Goal: Use online tool/utility: Utilize a website feature to perform a specific function

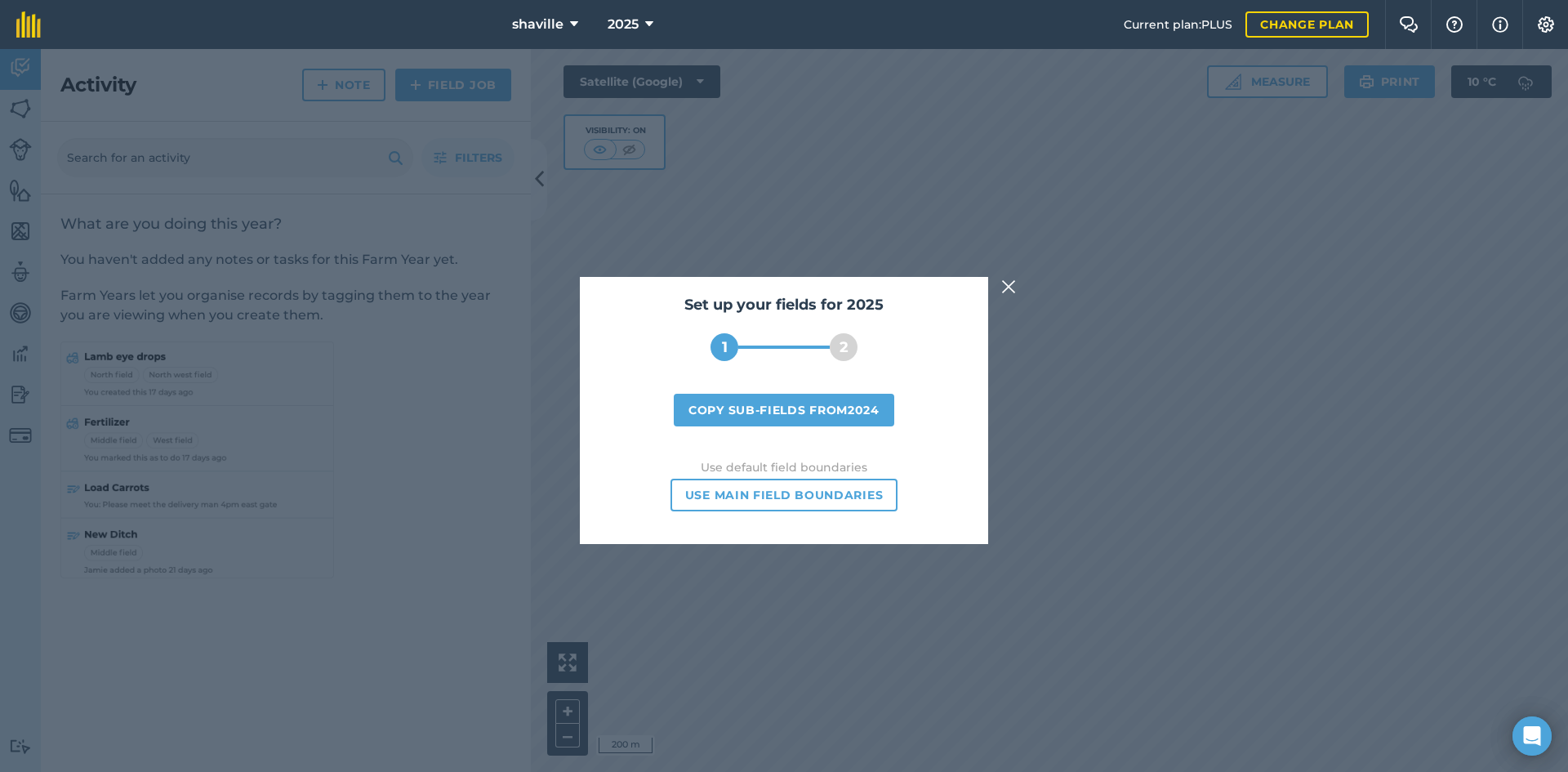
click at [1006, 292] on img at bounding box center [1008, 286] width 15 height 19
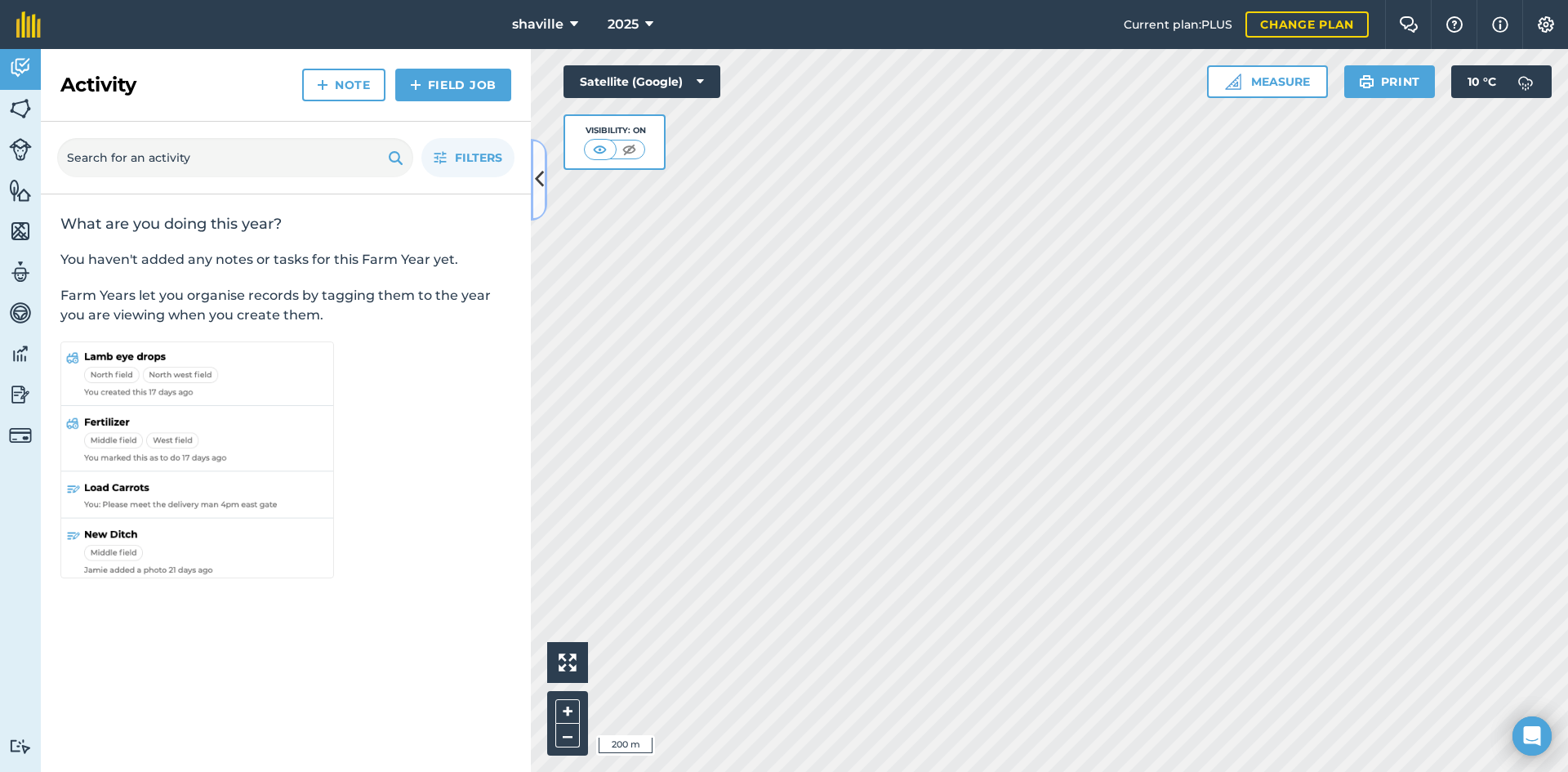
click at [544, 179] on button at bounding box center [538, 179] width 16 height 81
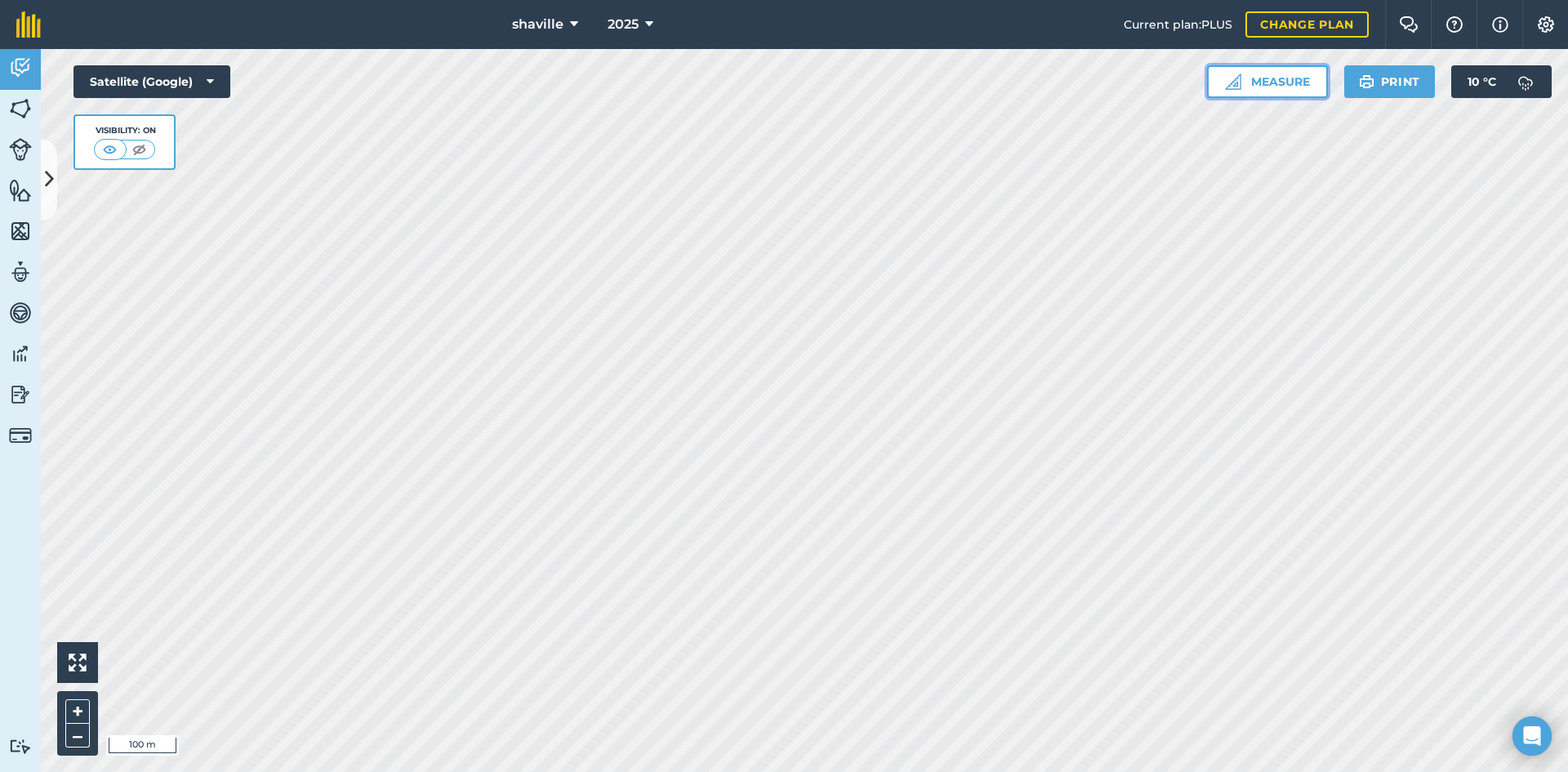
click at [1275, 83] on button "Measure" at bounding box center [1267, 81] width 121 height 33
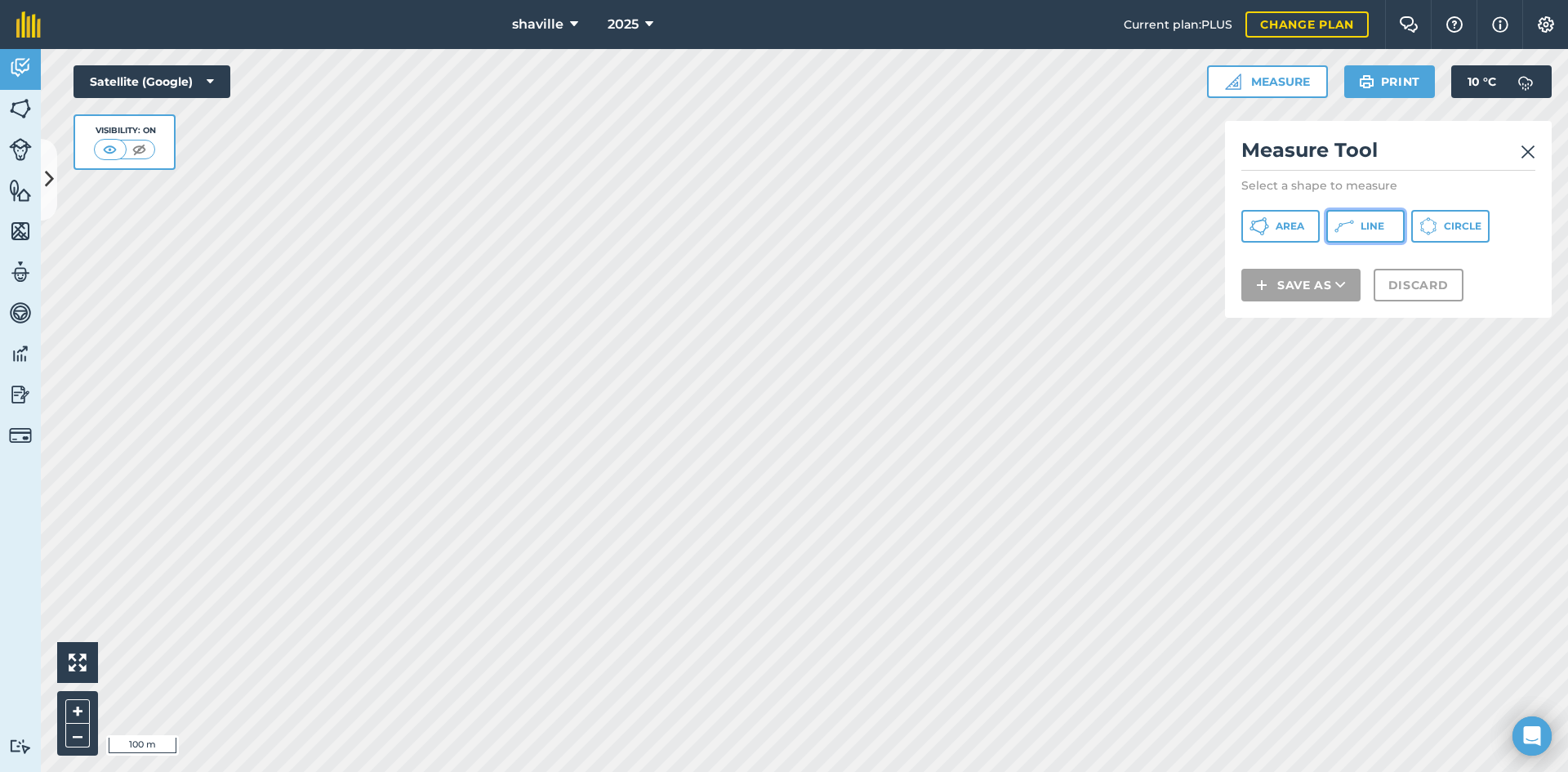
click at [1363, 220] on span "Line" at bounding box center [1372, 226] width 23 height 13
click at [1526, 151] on img at bounding box center [1528, 152] width 15 height 19
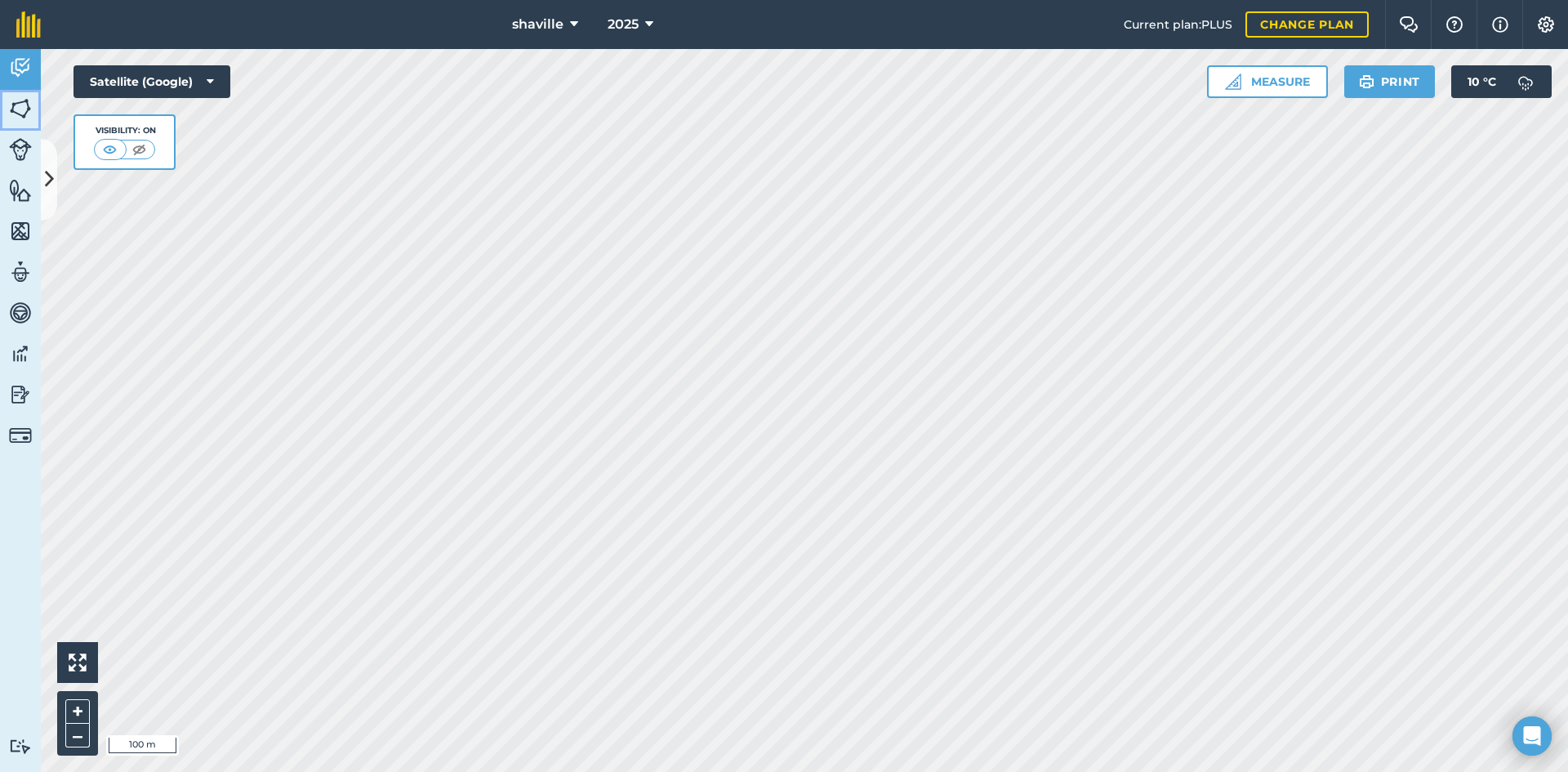
click at [26, 101] on img at bounding box center [20, 108] width 23 height 24
click at [22, 160] on img at bounding box center [20, 149] width 23 height 23
click at [21, 200] on img at bounding box center [20, 189] width 23 height 24
click at [21, 231] on img at bounding box center [20, 231] width 23 height 24
click at [17, 273] on img at bounding box center [20, 272] width 23 height 24
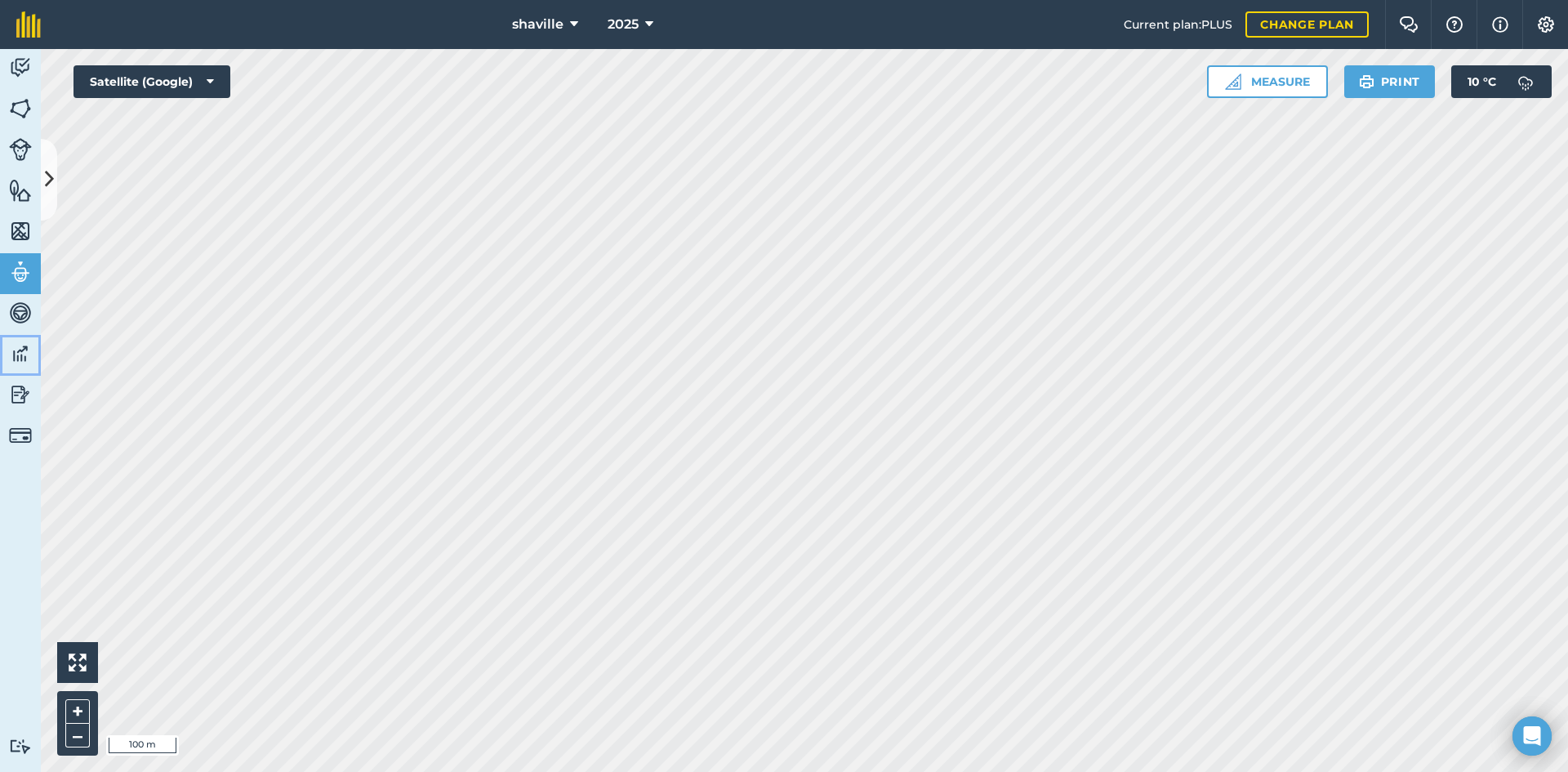
click at [20, 356] on img at bounding box center [20, 353] width 23 height 24
click at [1289, 75] on button "Measure" at bounding box center [1267, 81] width 121 height 33
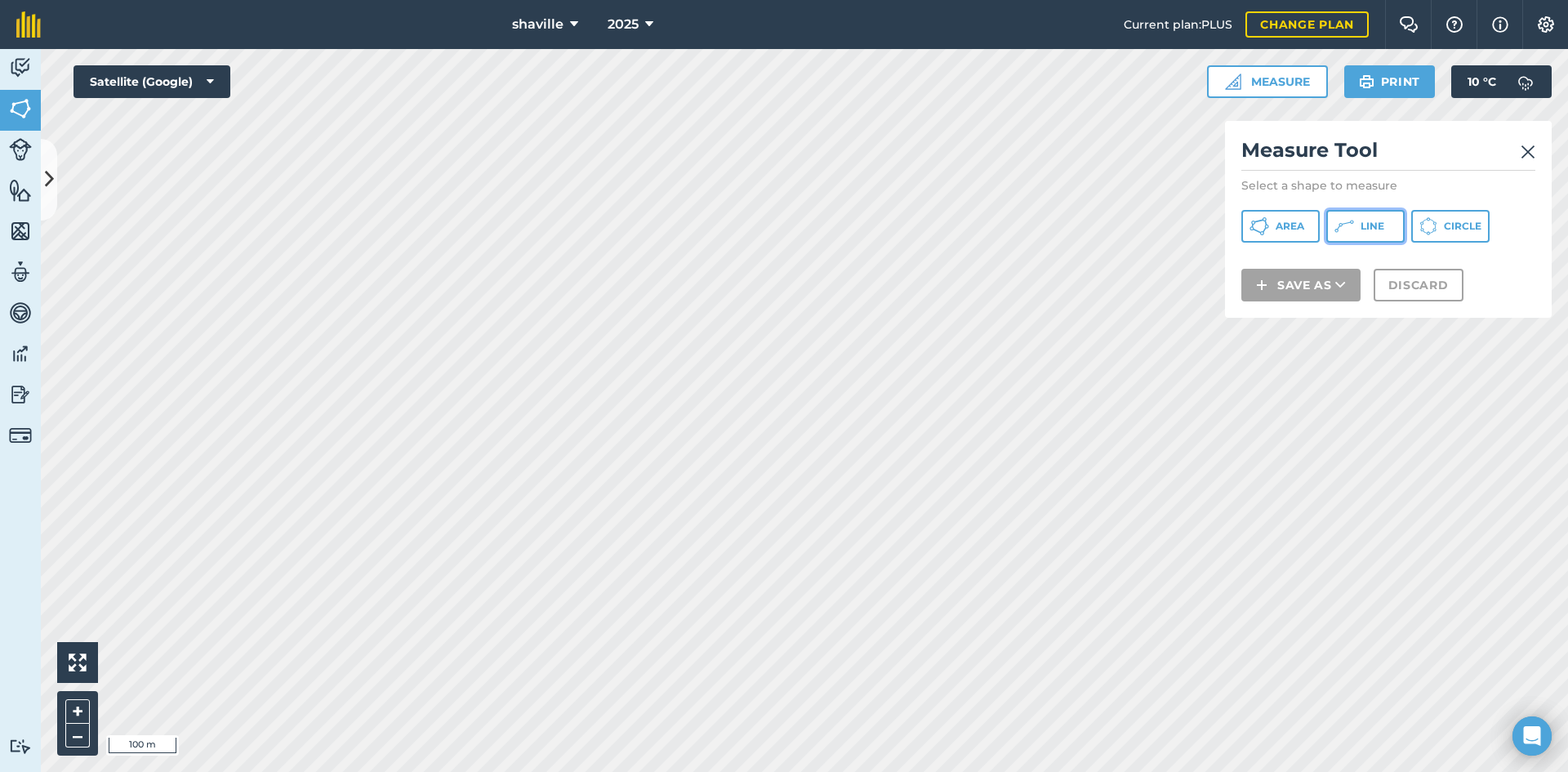
click at [1385, 229] on button "Line" at bounding box center [1365, 225] width 79 height 33
click at [1529, 153] on img at bounding box center [1528, 152] width 15 height 19
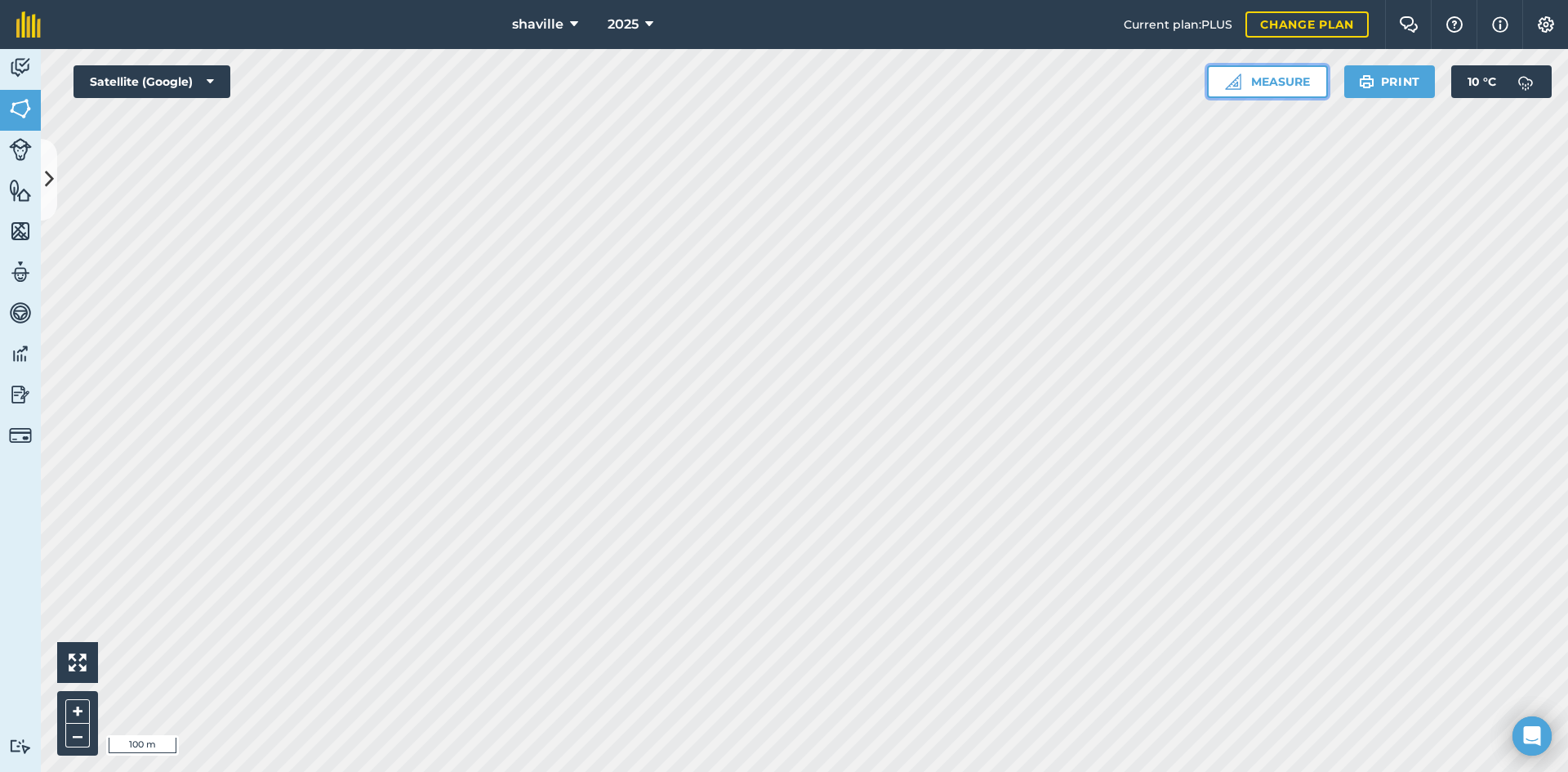
click at [1291, 88] on button "Measure" at bounding box center [1267, 81] width 121 height 33
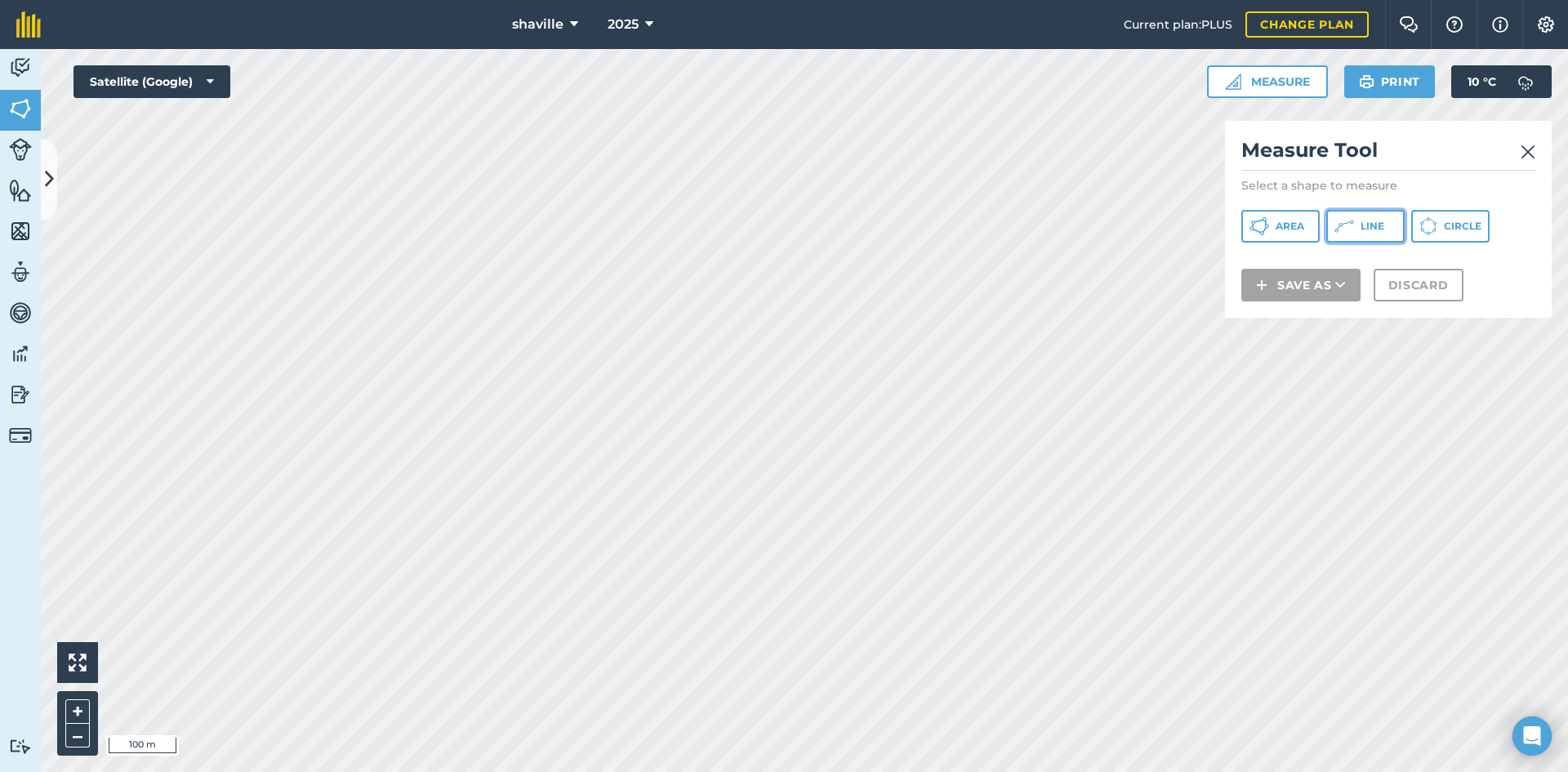
click at [1358, 217] on button "Line" at bounding box center [1365, 225] width 79 height 33
click at [1527, 148] on img at bounding box center [1528, 152] width 15 height 19
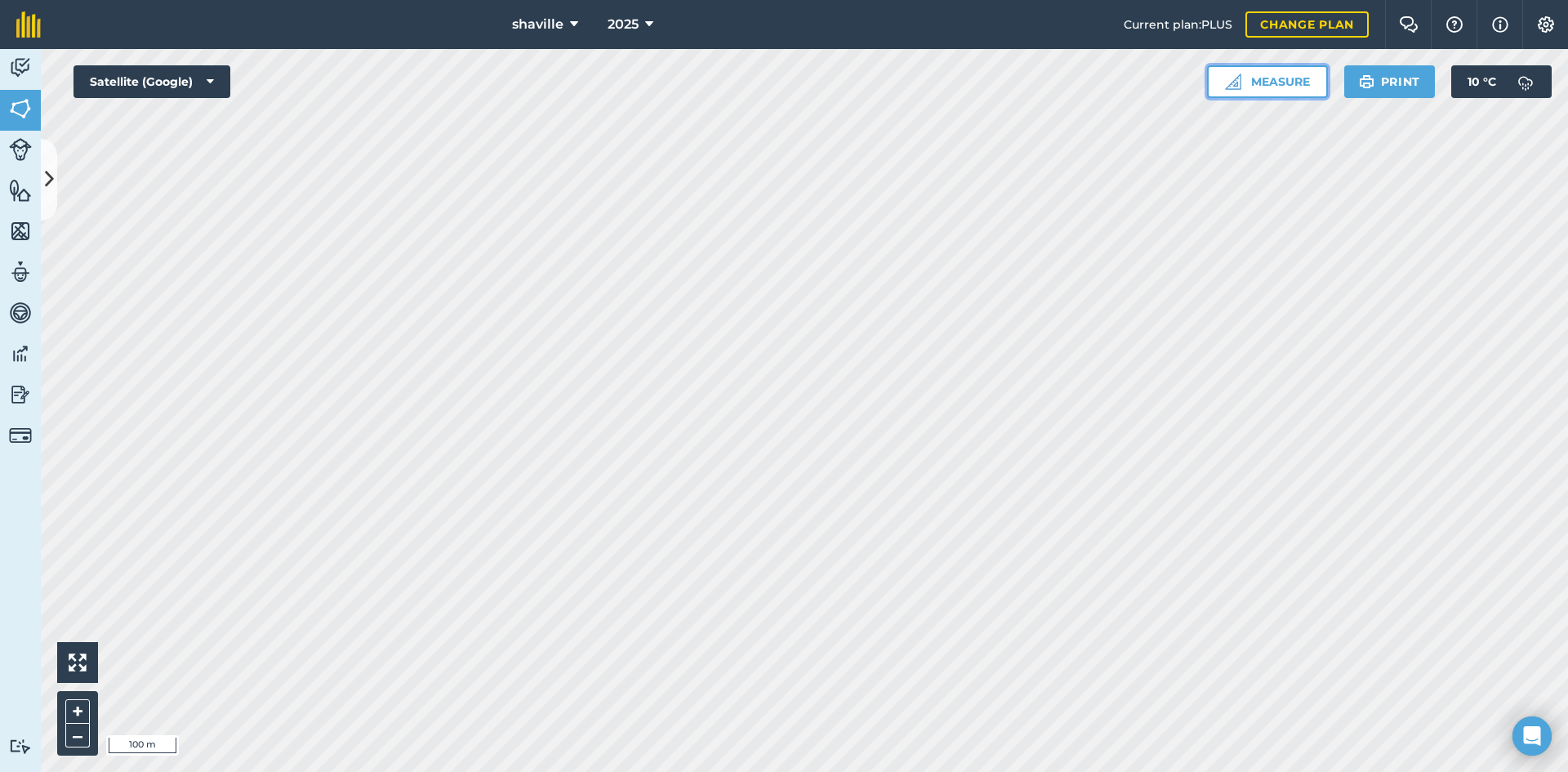
drag, startPoint x: 1258, startPoint y: 82, endPoint x: 1224, endPoint y: 87, distance: 34.4
click at [1258, 81] on button "Measure" at bounding box center [1267, 81] width 121 height 33
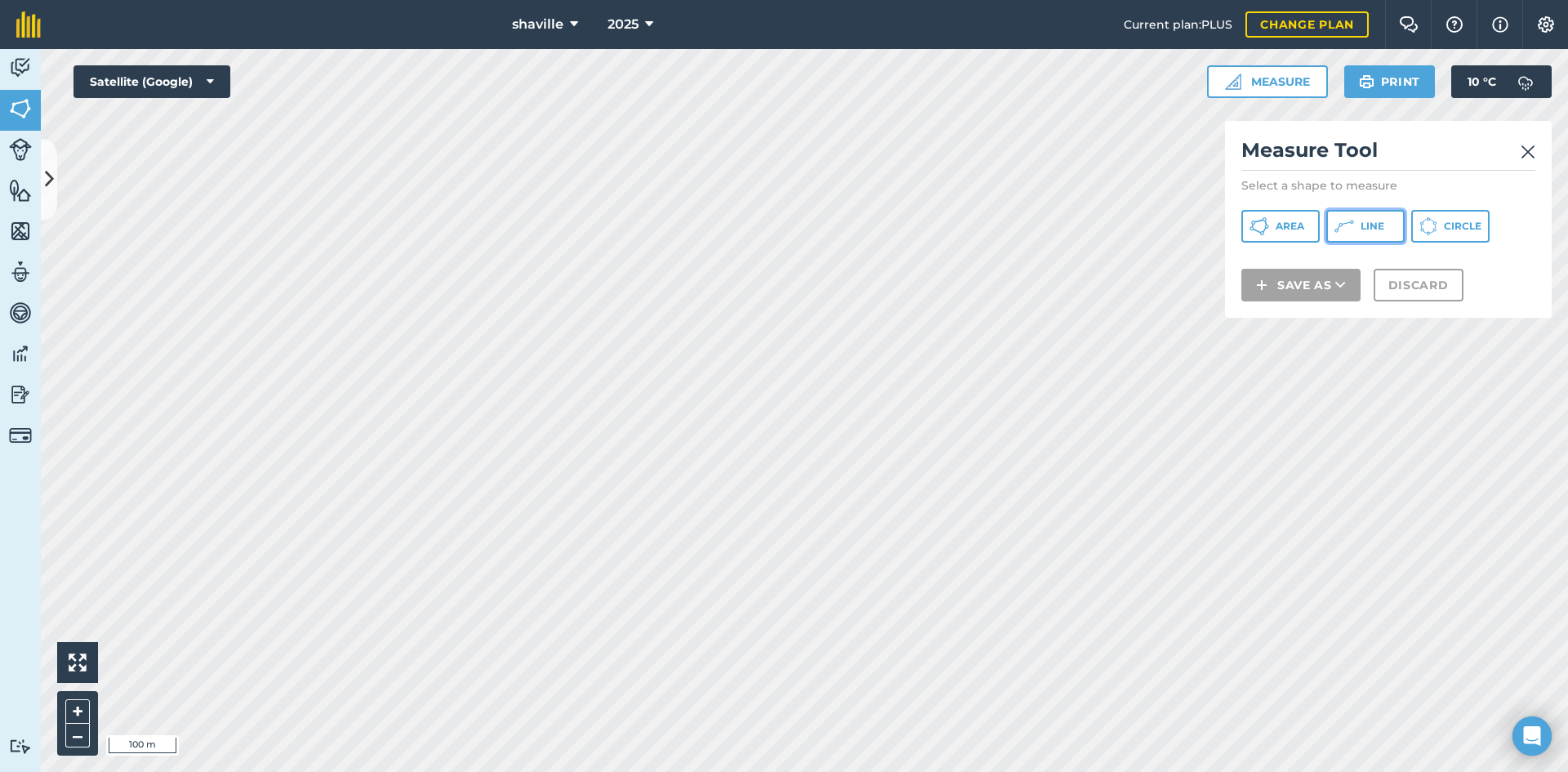
click at [1365, 230] on span "Line" at bounding box center [1372, 226] width 23 height 13
click at [1525, 150] on img at bounding box center [1528, 152] width 15 height 19
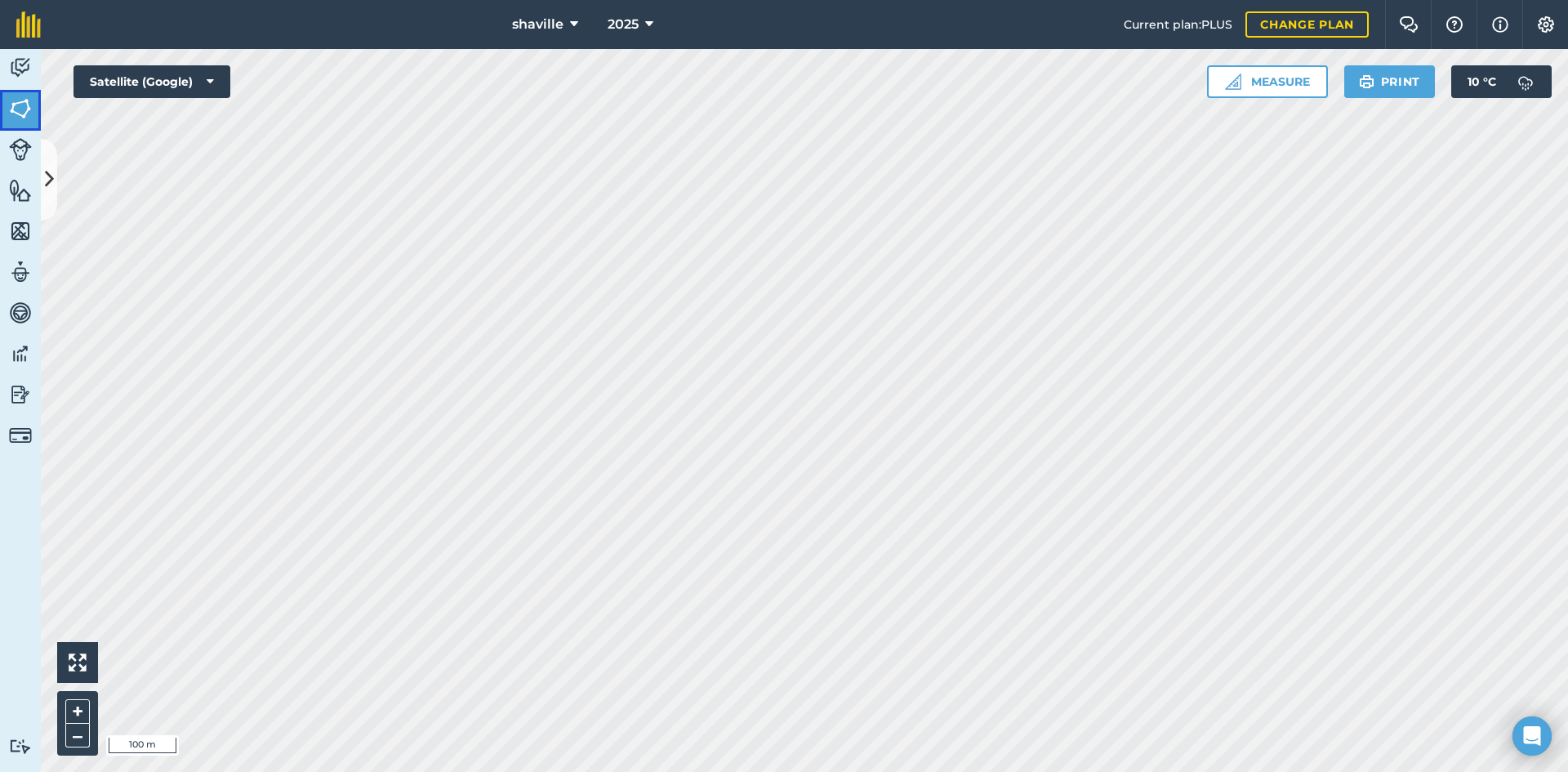
click at [18, 116] on img at bounding box center [20, 108] width 23 height 24
click at [45, 179] on icon at bounding box center [49, 179] width 9 height 28
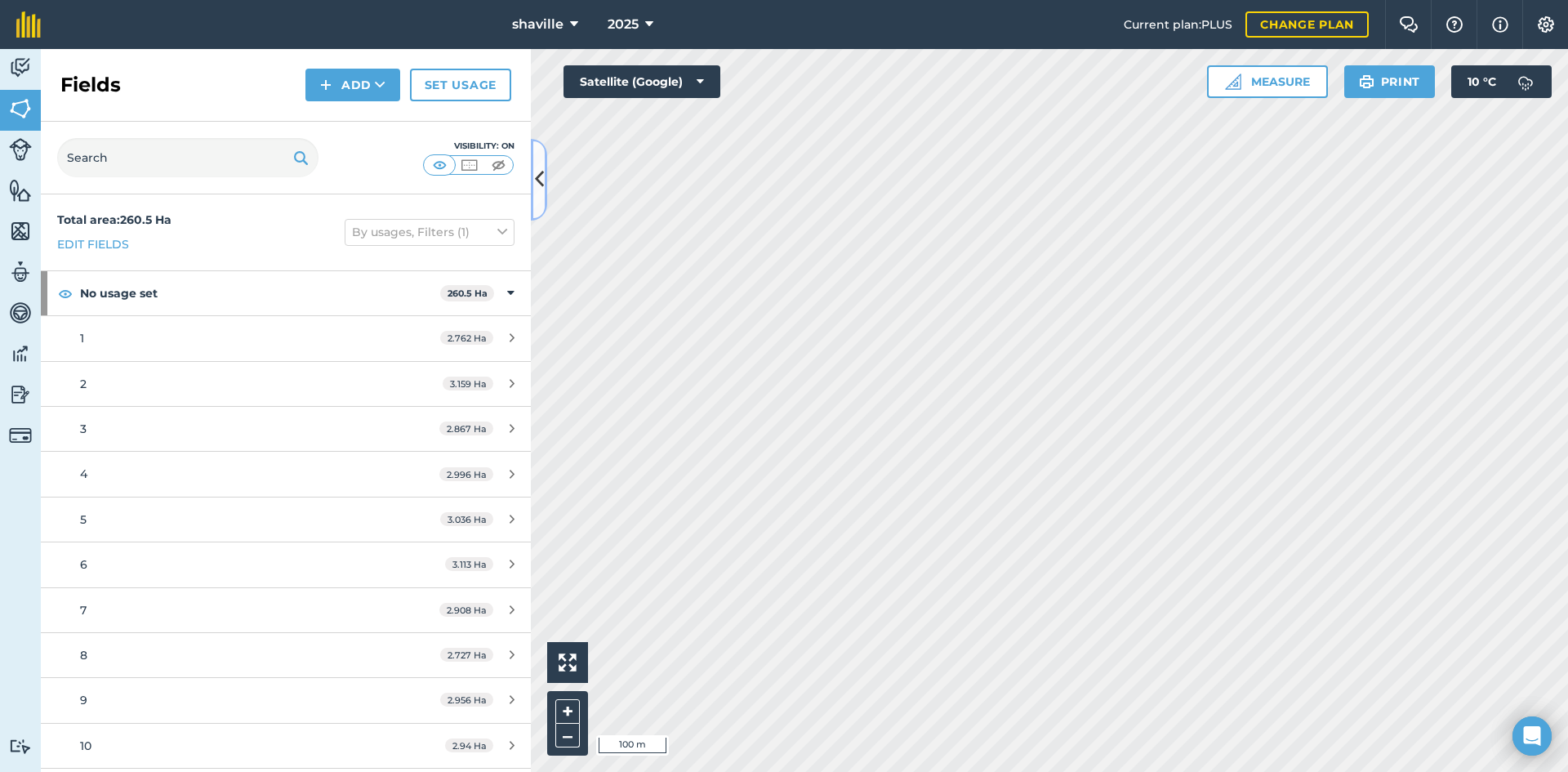
click at [542, 172] on icon at bounding box center [539, 179] width 9 height 28
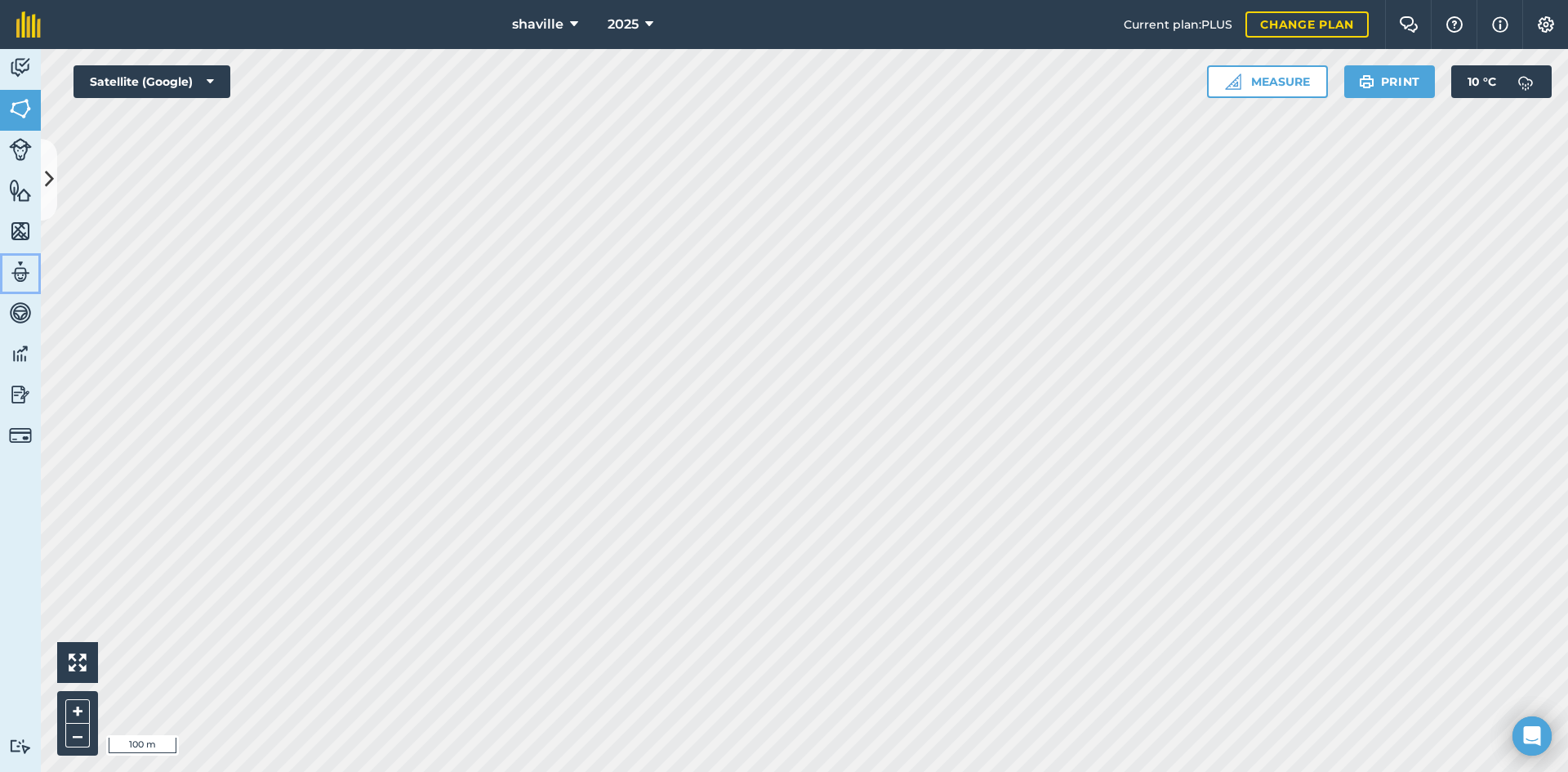
click at [24, 268] on img at bounding box center [20, 272] width 23 height 24
click at [23, 225] on img at bounding box center [20, 231] width 23 height 24
click at [27, 228] on img at bounding box center [20, 231] width 23 height 24
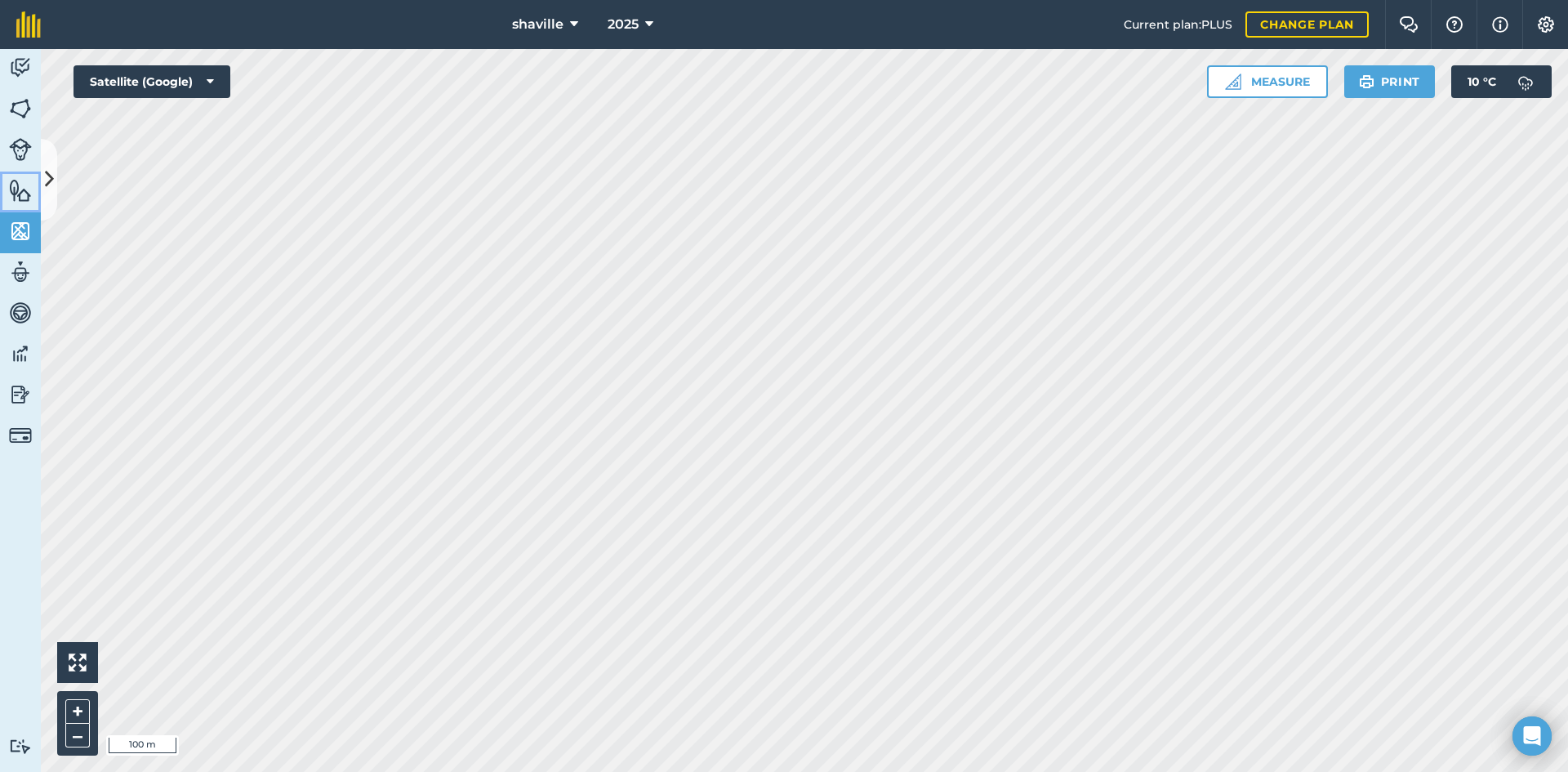
click at [31, 184] on img at bounding box center [20, 189] width 23 height 24
click at [25, 232] on img at bounding box center [20, 231] width 23 height 24
click at [25, 265] on img at bounding box center [20, 272] width 23 height 24
click at [28, 320] on img at bounding box center [20, 313] width 23 height 24
click at [29, 349] on img at bounding box center [20, 353] width 23 height 24
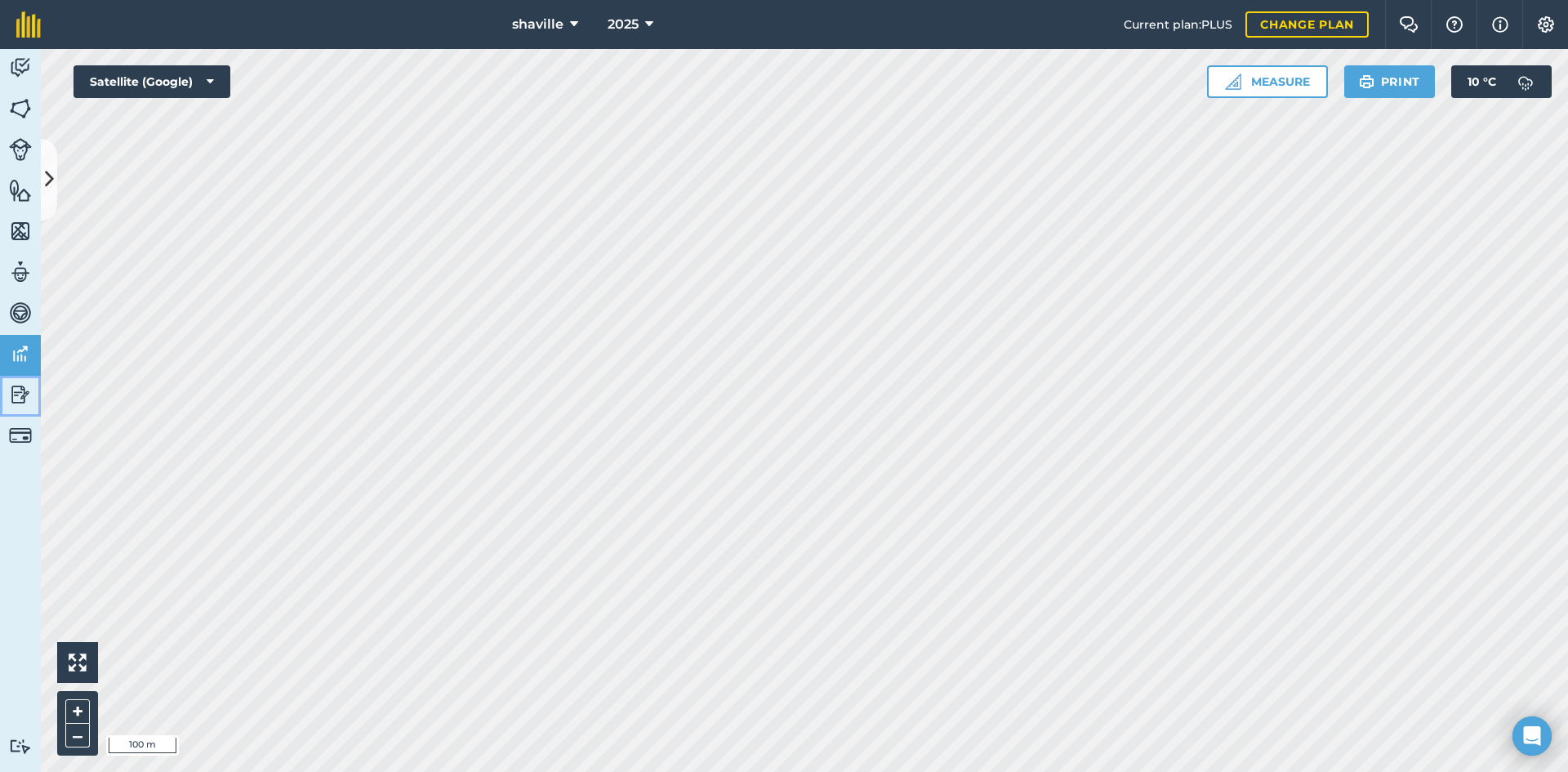
click at [29, 386] on img at bounding box center [20, 394] width 23 height 24
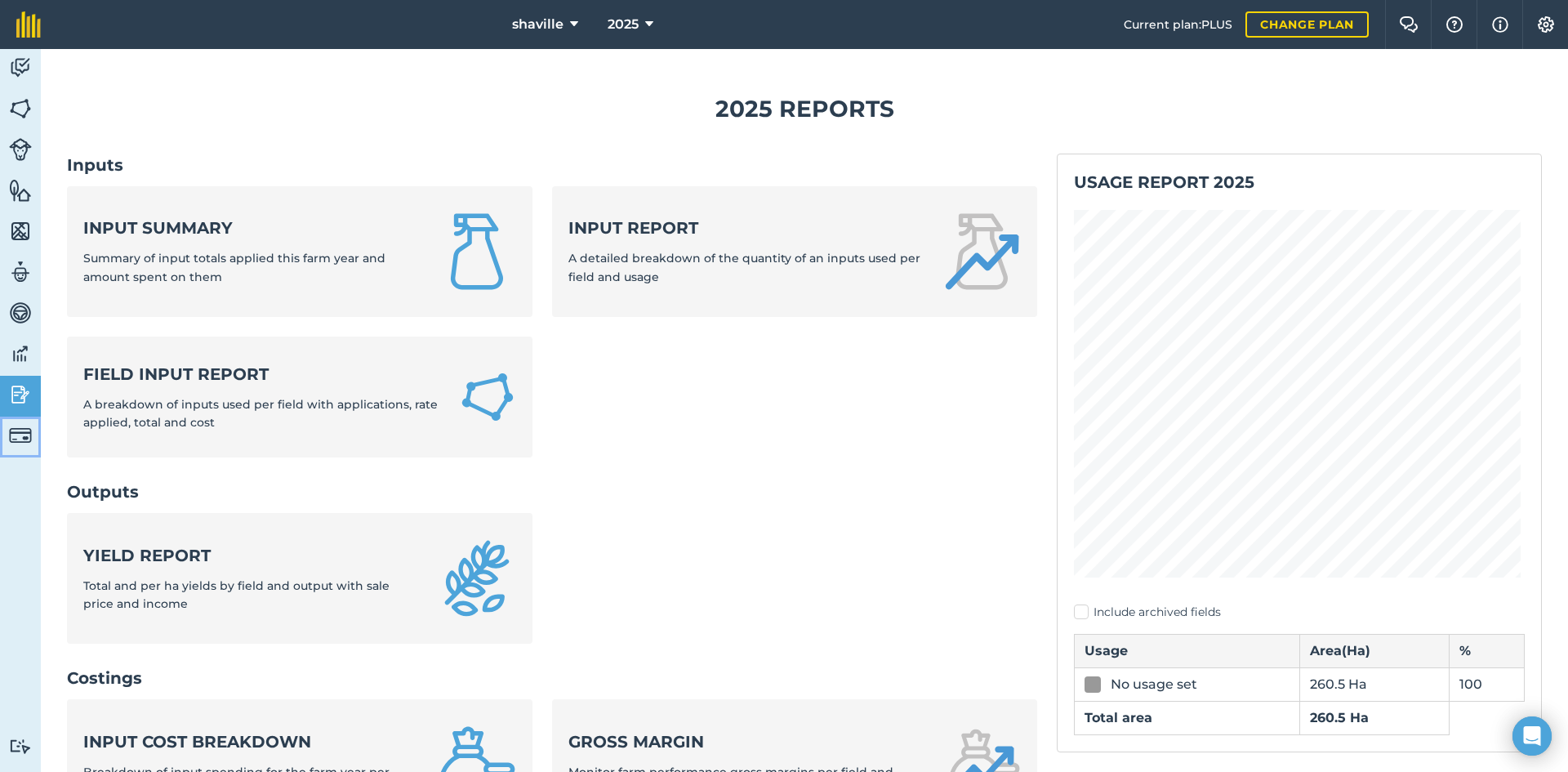
click at [32, 431] on link "Billing" at bounding box center [20, 437] width 41 height 41
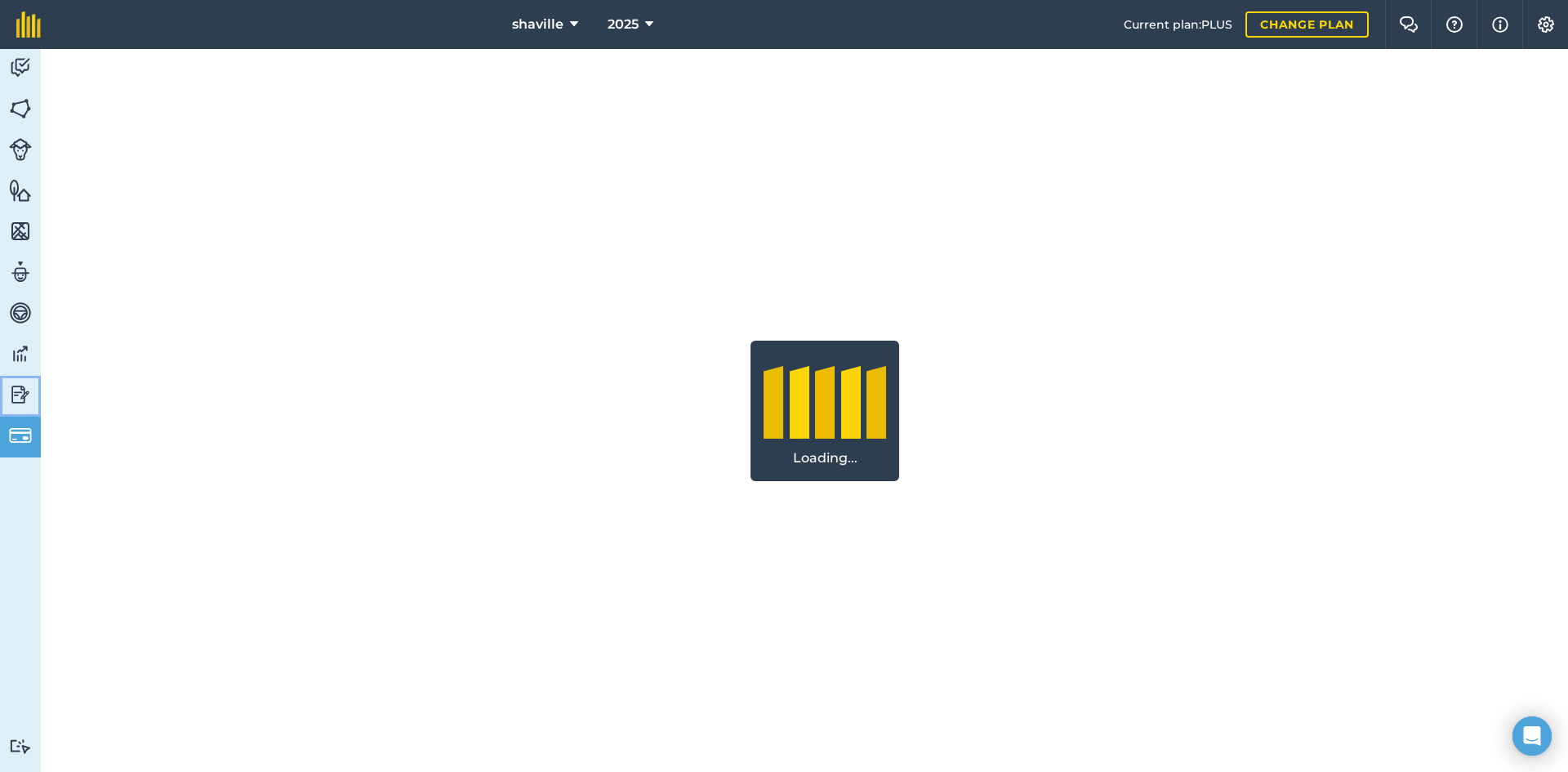
click at [27, 400] on img at bounding box center [20, 394] width 23 height 24
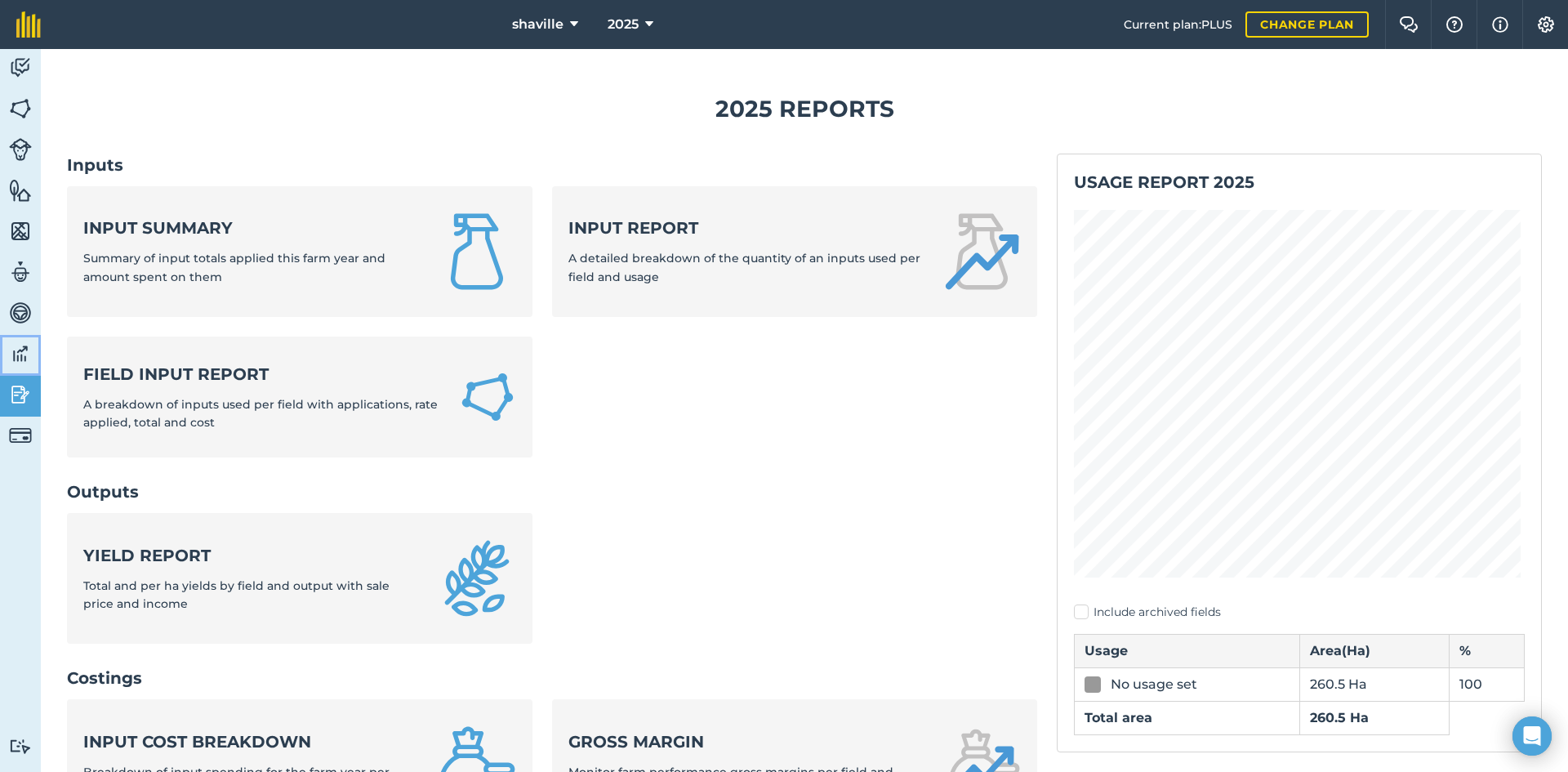
click at [19, 359] on img at bounding box center [20, 353] width 23 height 24
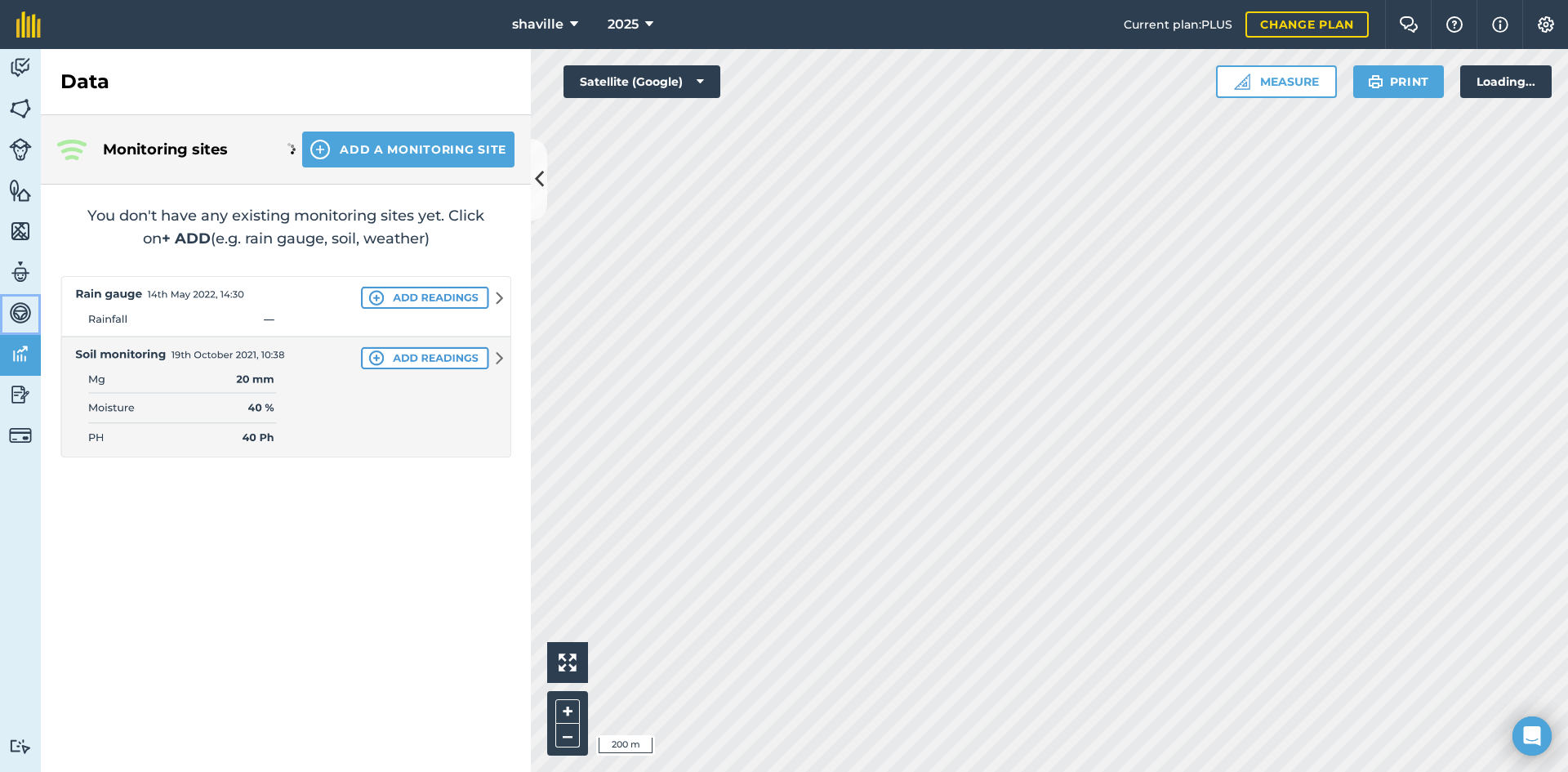
click at [19, 324] on img at bounding box center [20, 313] width 23 height 24
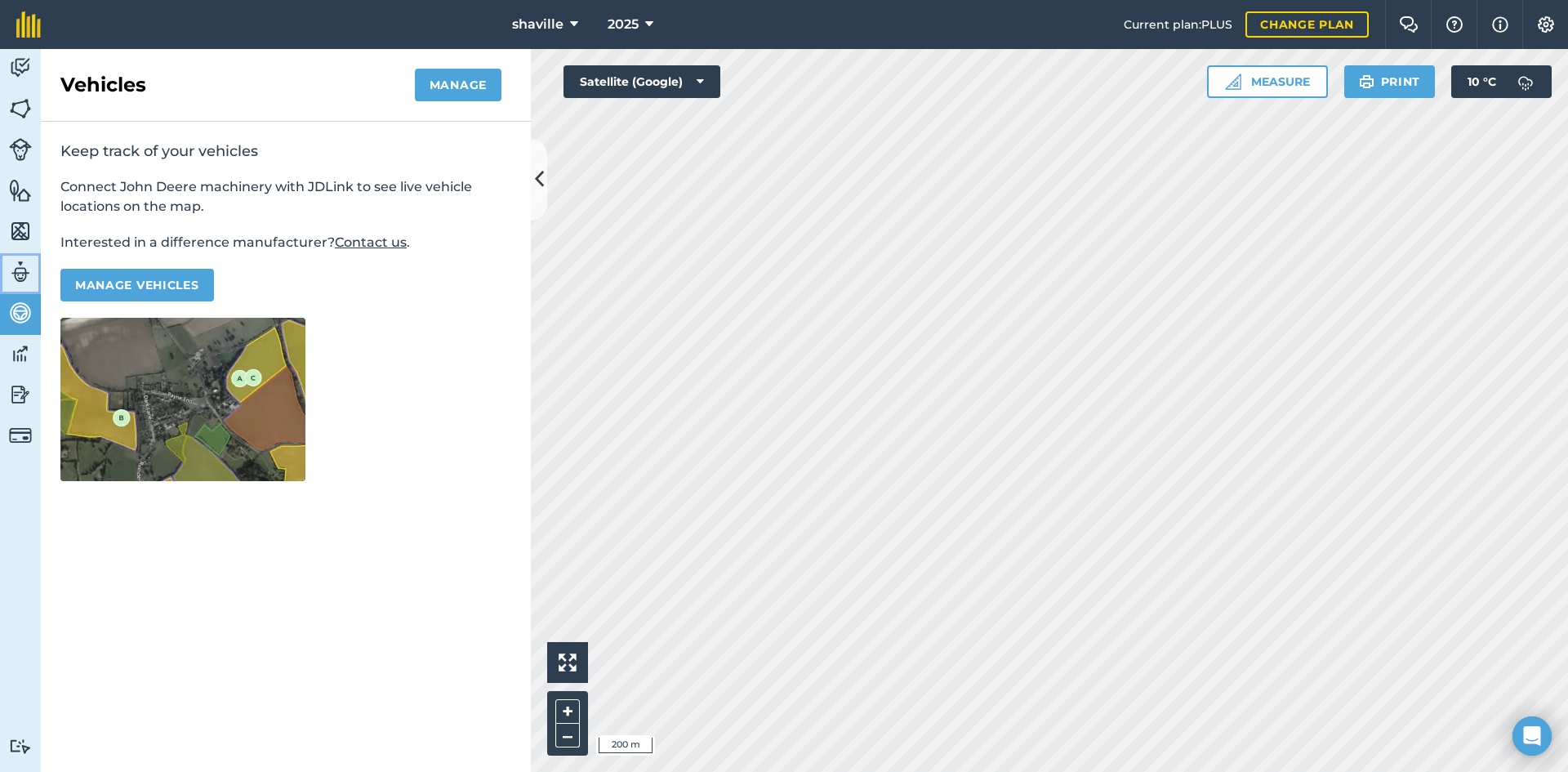
click at [19, 270] on img at bounding box center [20, 272] width 23 height 24
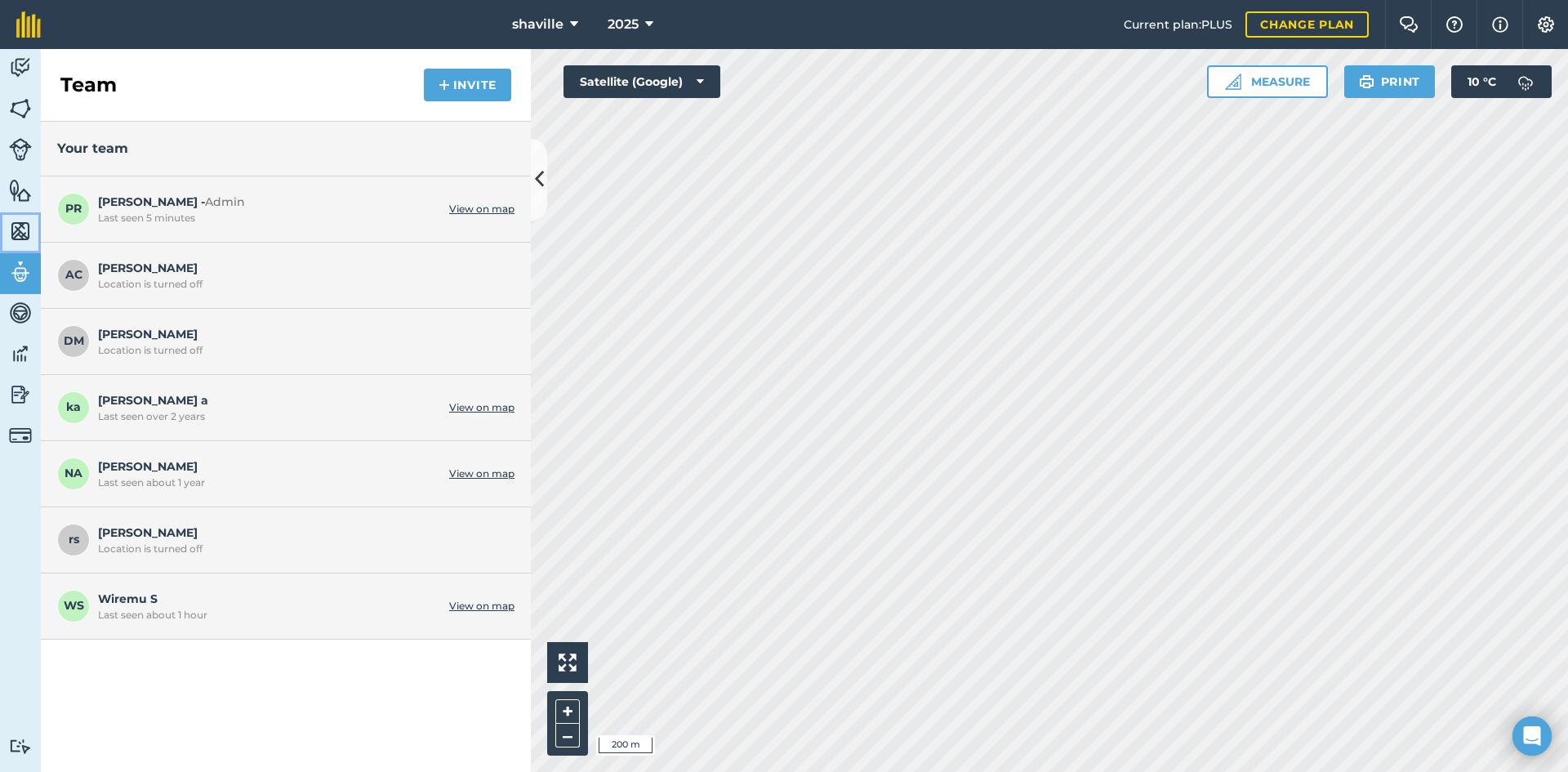
click at [18, 238] on img at bounding box center [20, 231] width 23 height 24
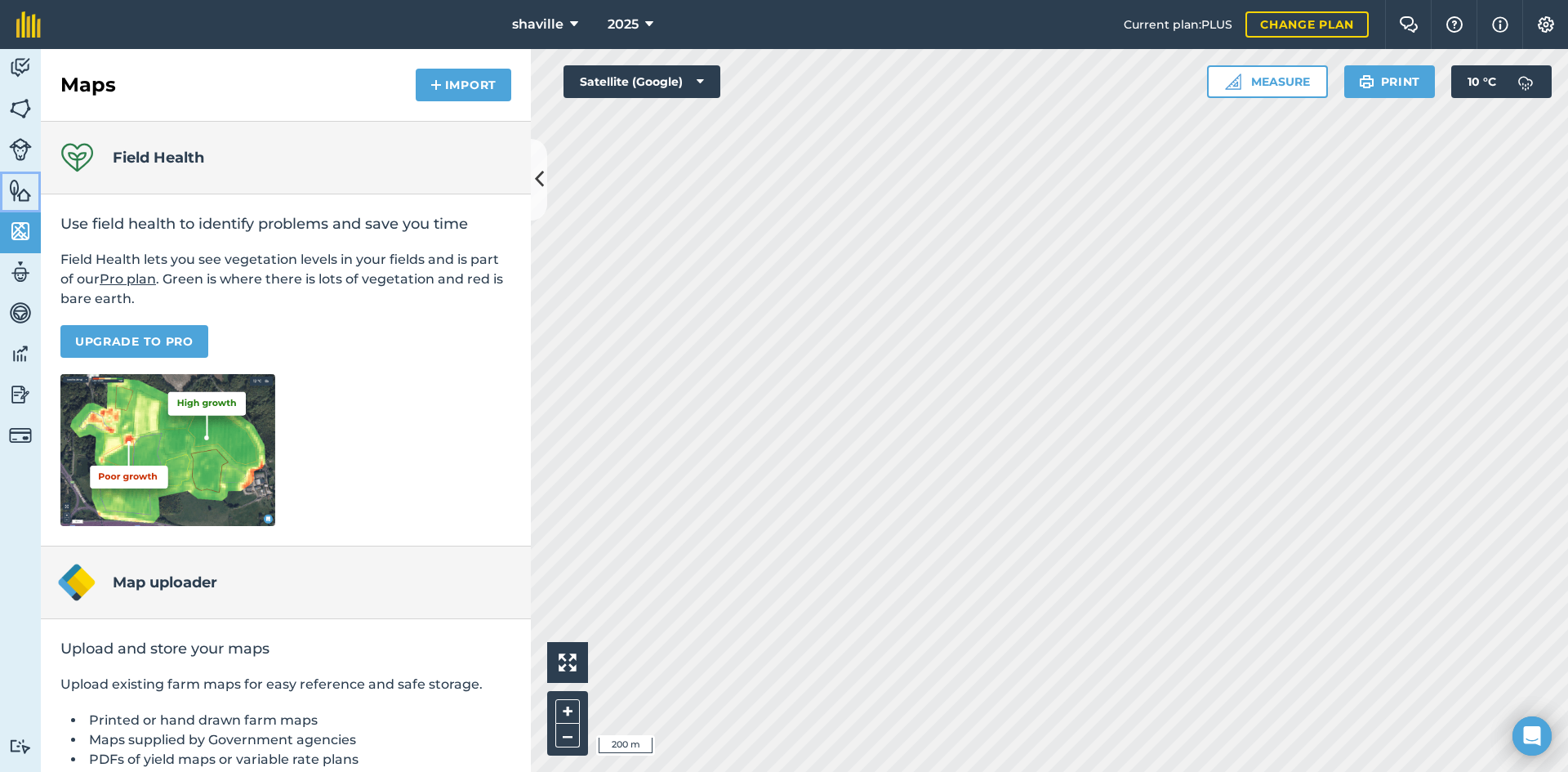
click at [18, 200] on img at bounding box center [20, 189] width 23 height 24
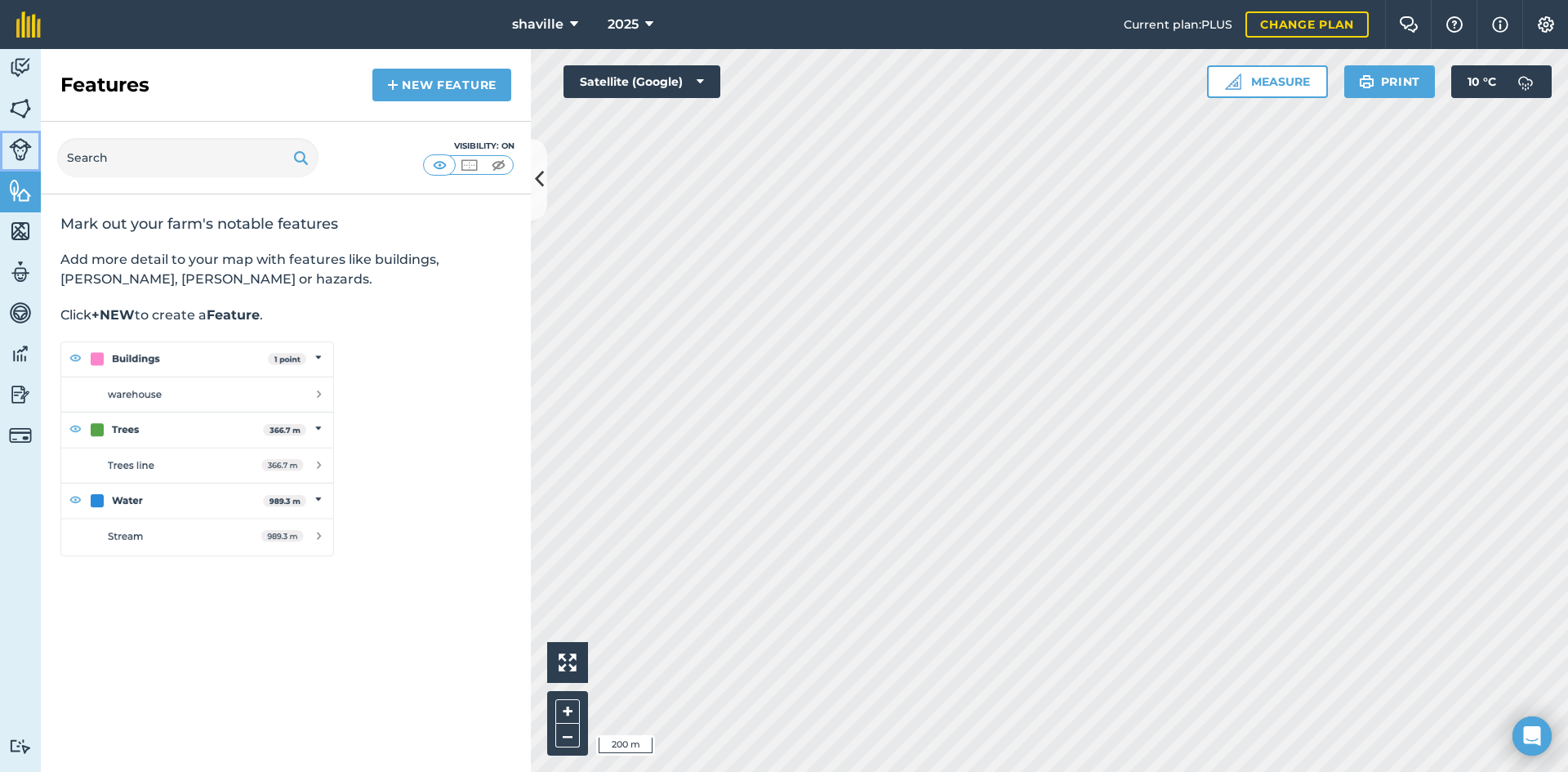
click at [16, 153] on img at bounding box center [20, 149] width 23 height 23
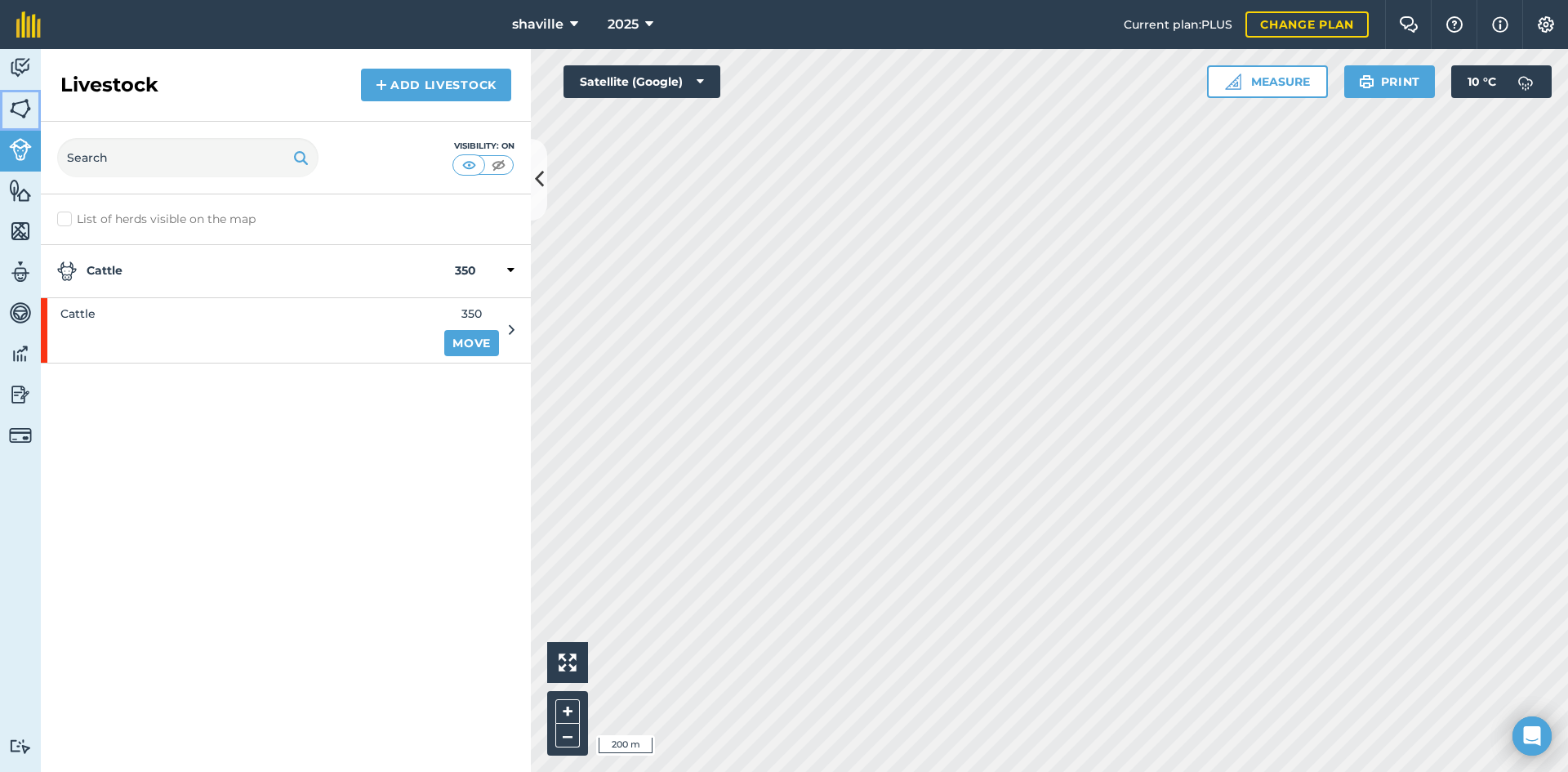
click at [22, 117] on img at bounding box center [20, 108] width 23 height 24
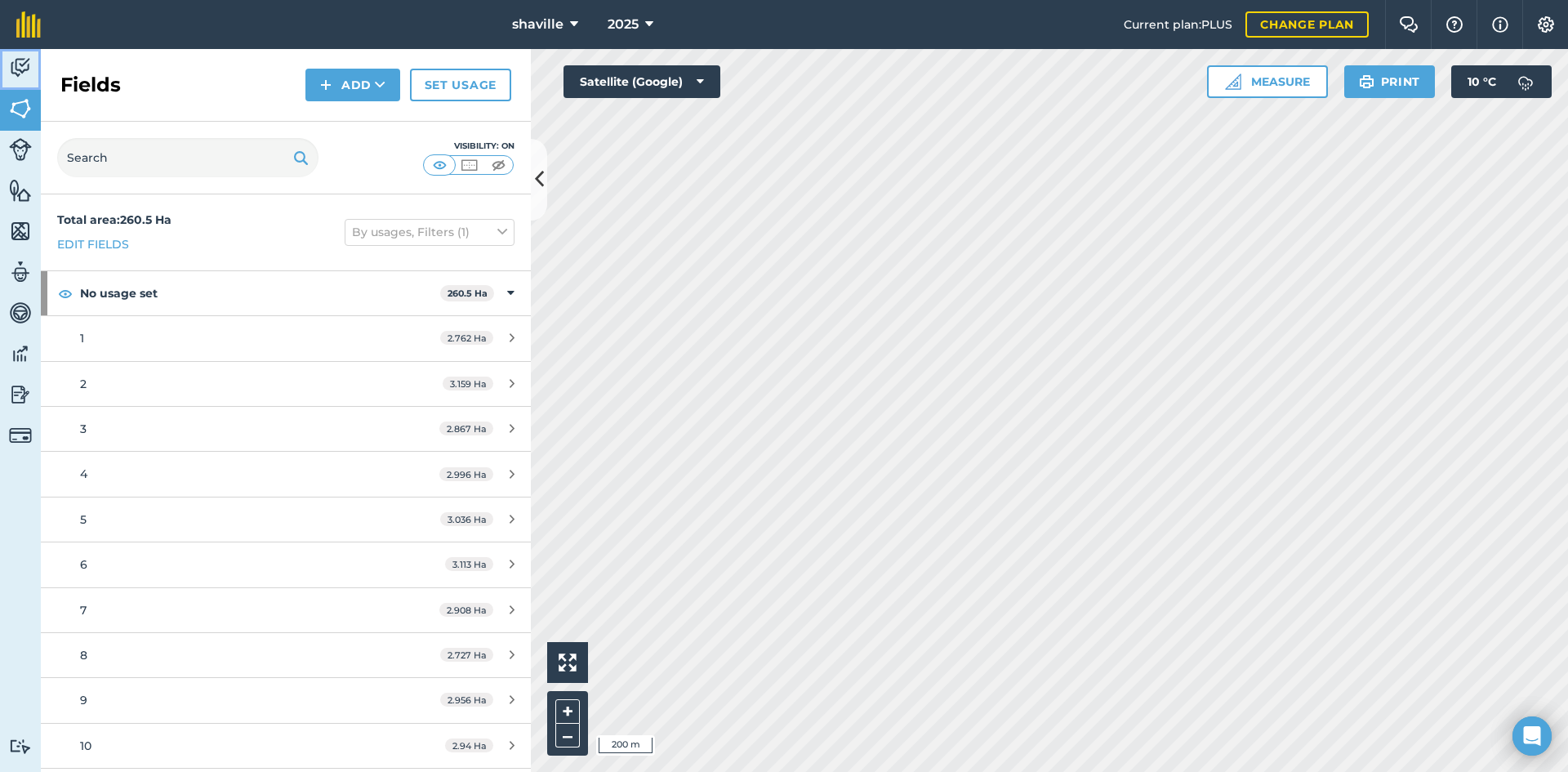
click at [25, 80] on link "Activity" at bounding box center [20, 69] width 41 height 41
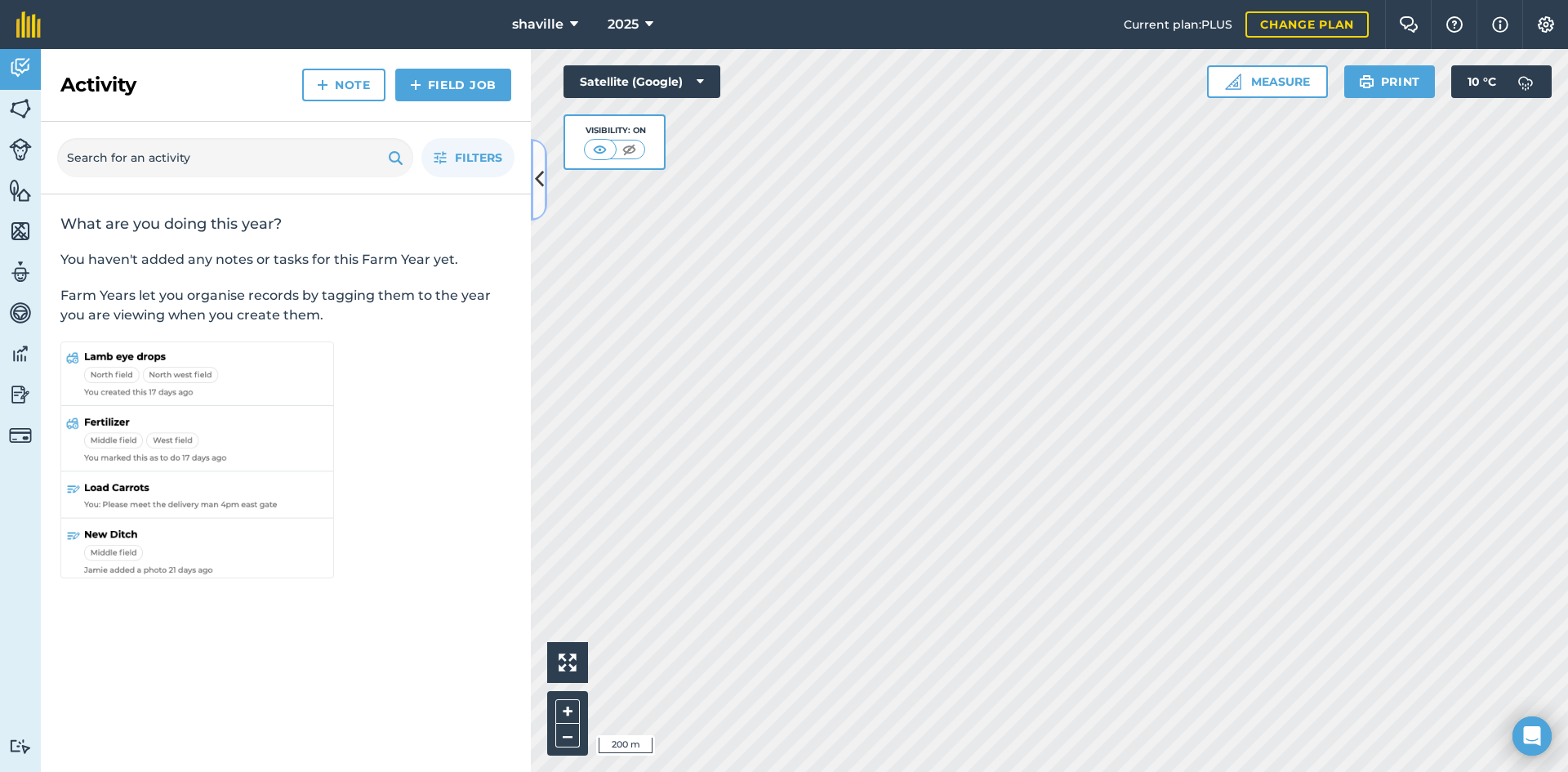
click at [540, 172] on icon at bounding box center [539, 179] width 9 height 28
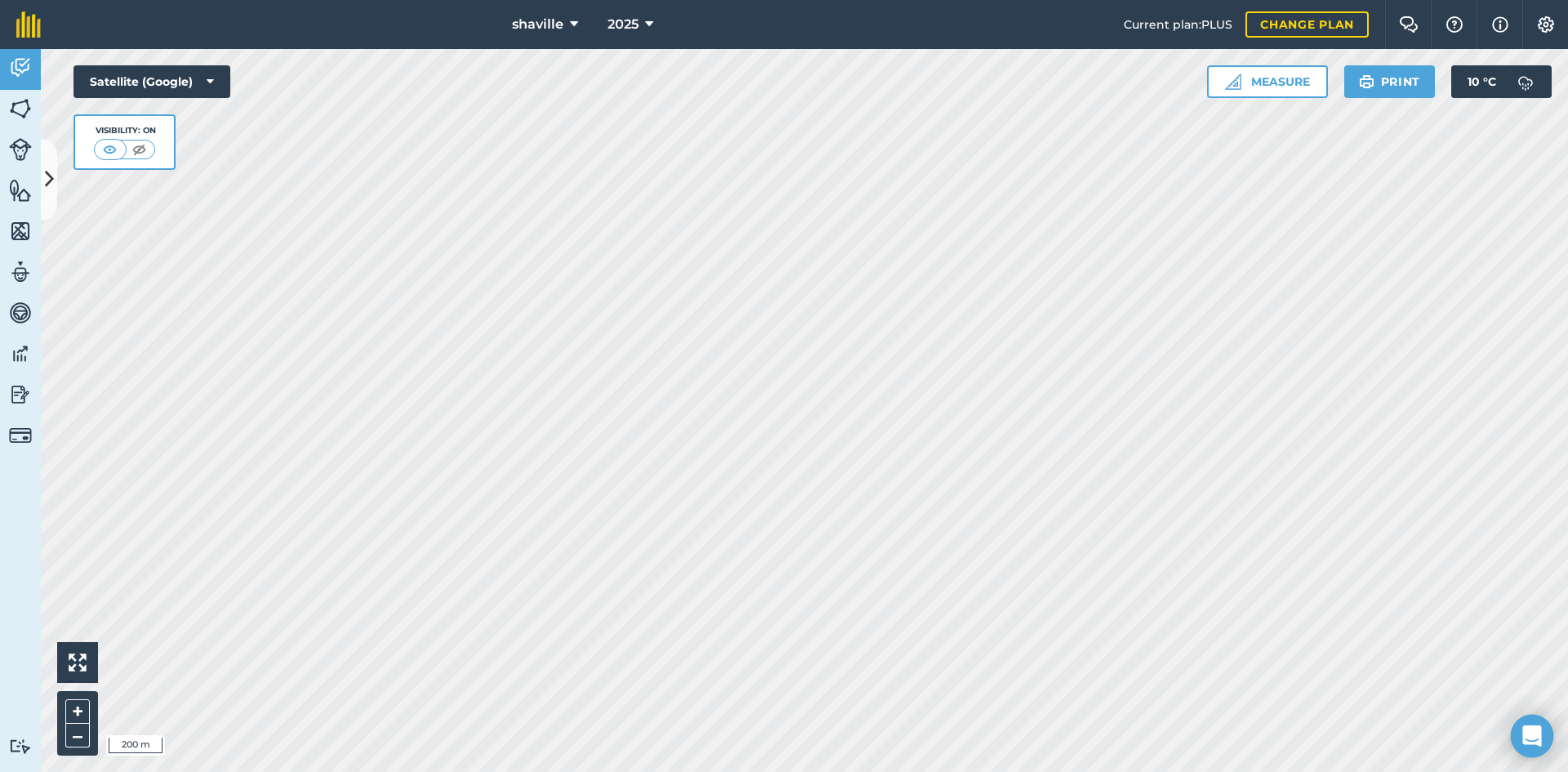
click at [1532, 739] on icon "Open Intercom Messenger" at bounding box center [1531, 735] width 18 height 21
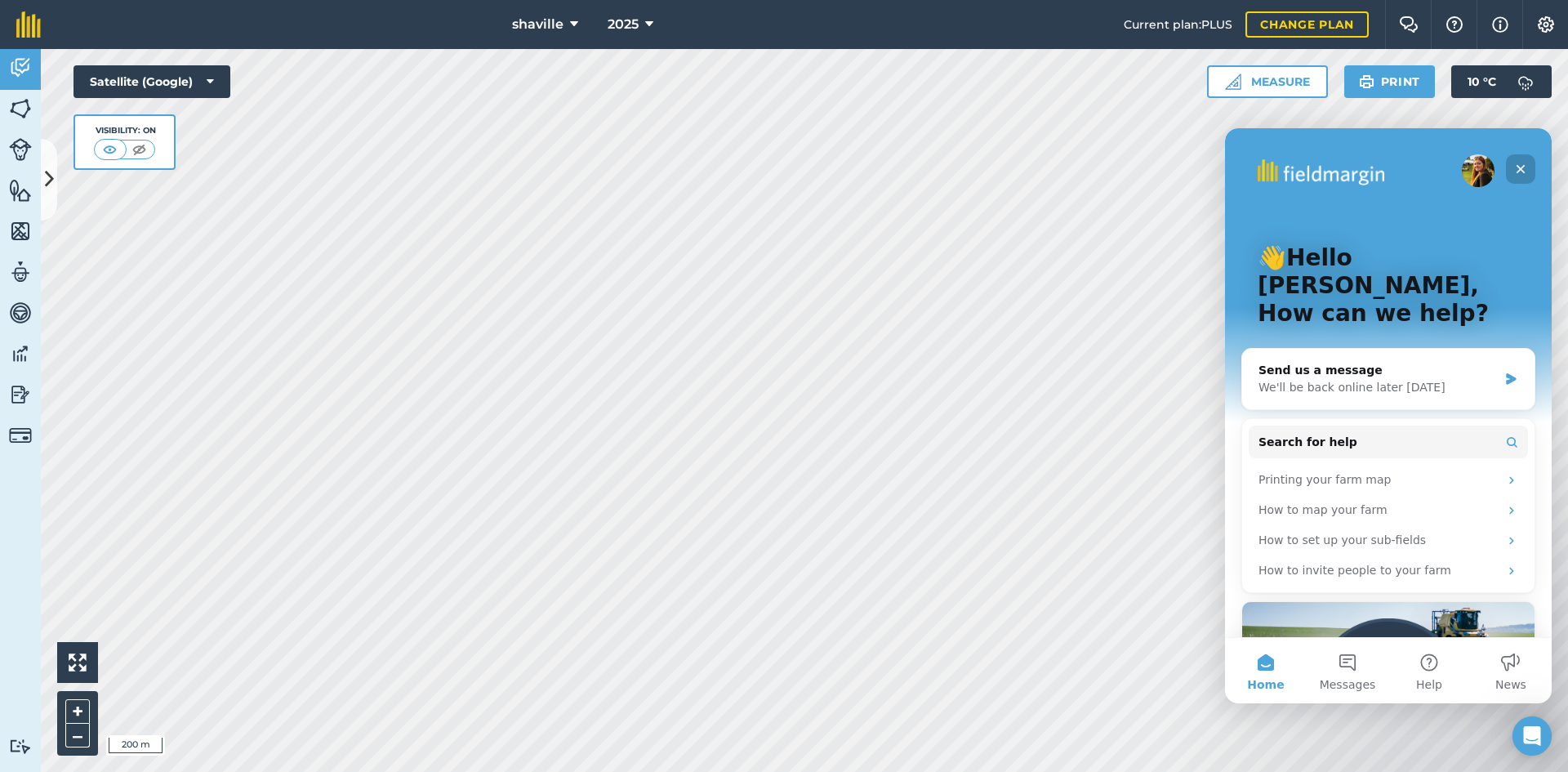
click at [1516, 166] on icon "Close" at bounding box center [1520, 169] width 9 height 9
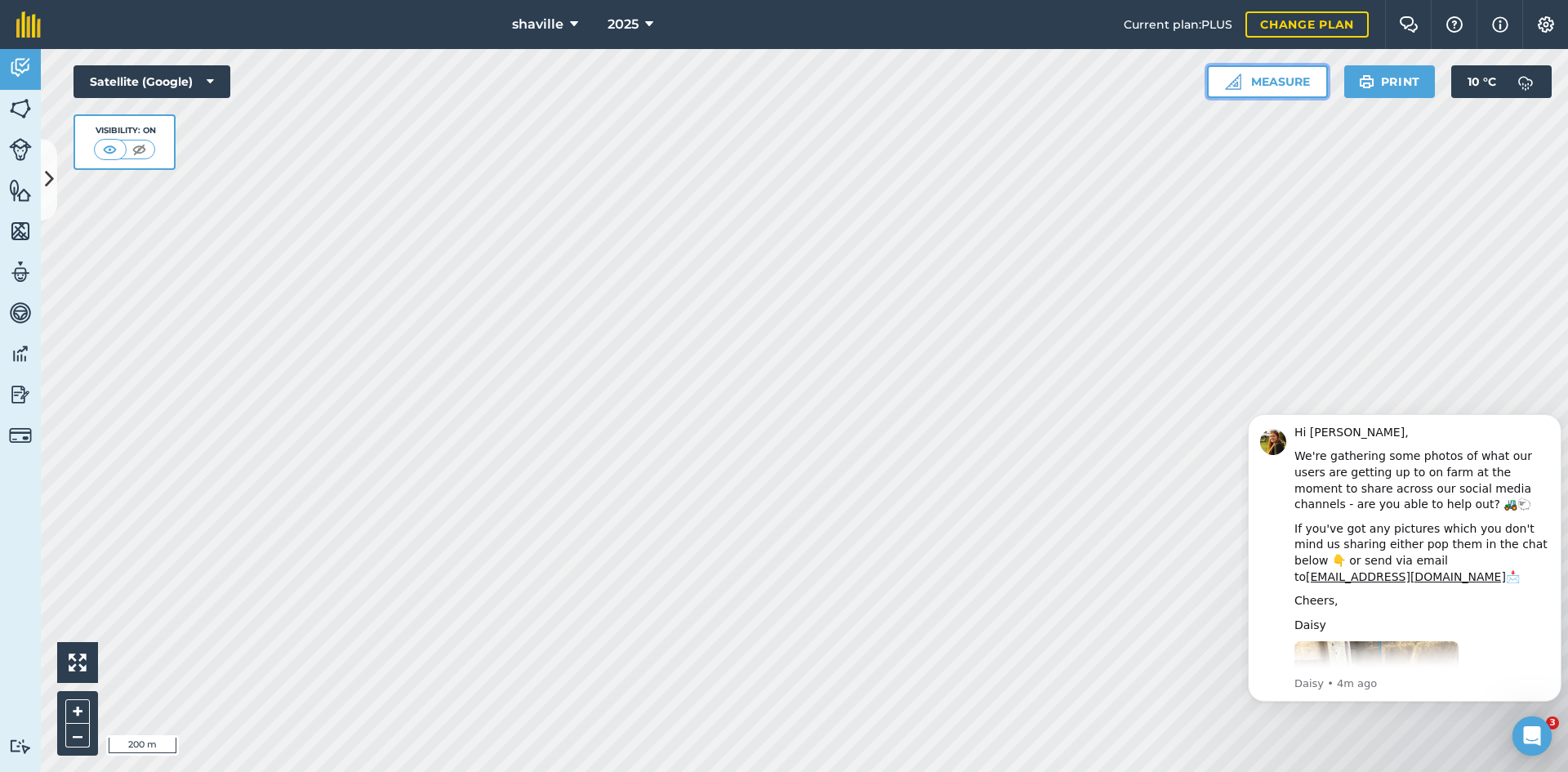
click at [1265, 80] on button "Measure" at bounding box center [1267, 81] width 121 height 33
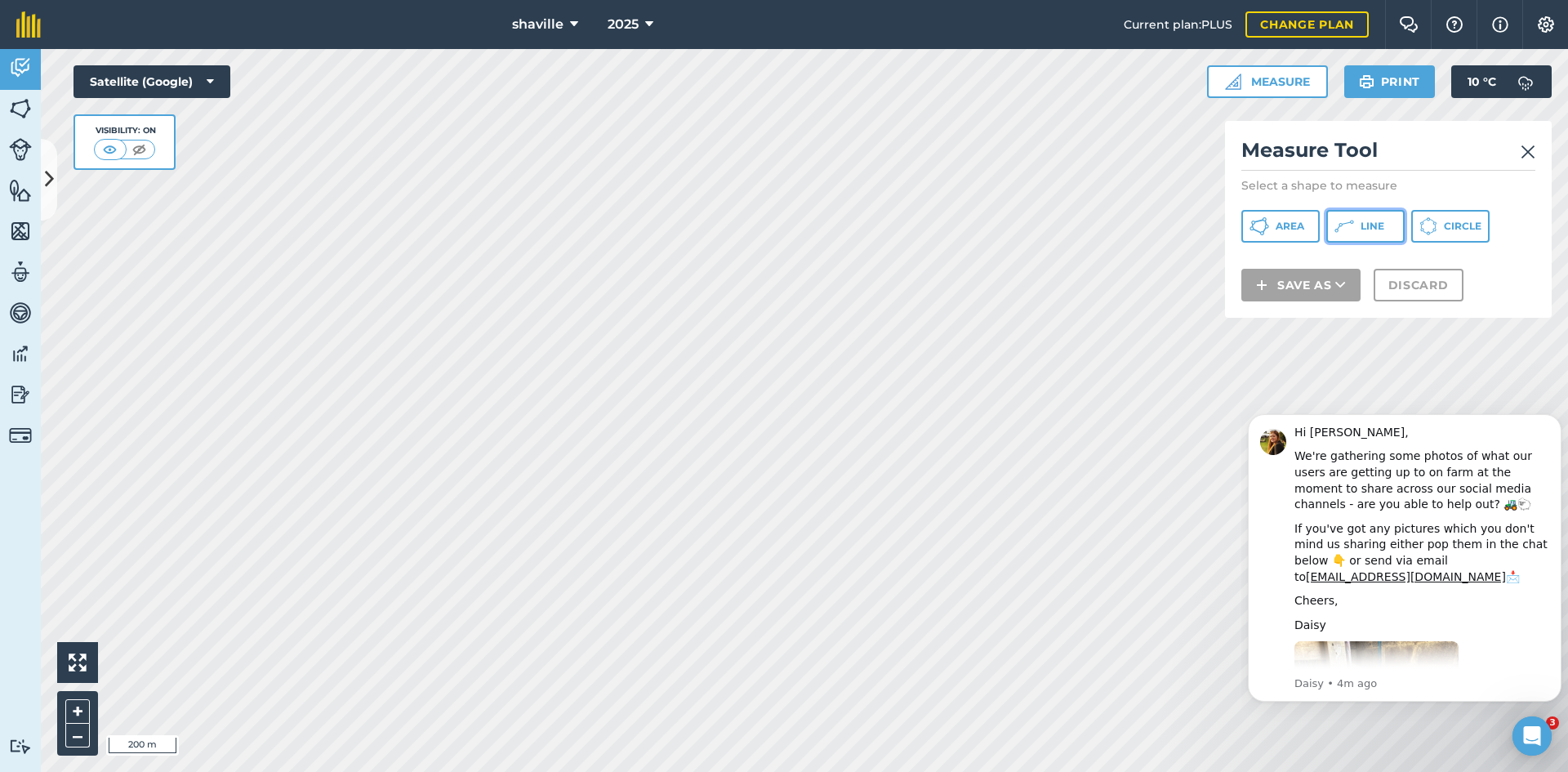
drag, startPoint x: 1357, startPoint y: 229, endPoint x: 1263, endPoint y: 231, distance: 94.0
click at [1358, 229] on button "Line" at bounding box center [1365, 225] width 79 height 33
click at [1525, 147] on img at bounding box center [1528, 152] width 15 height 19
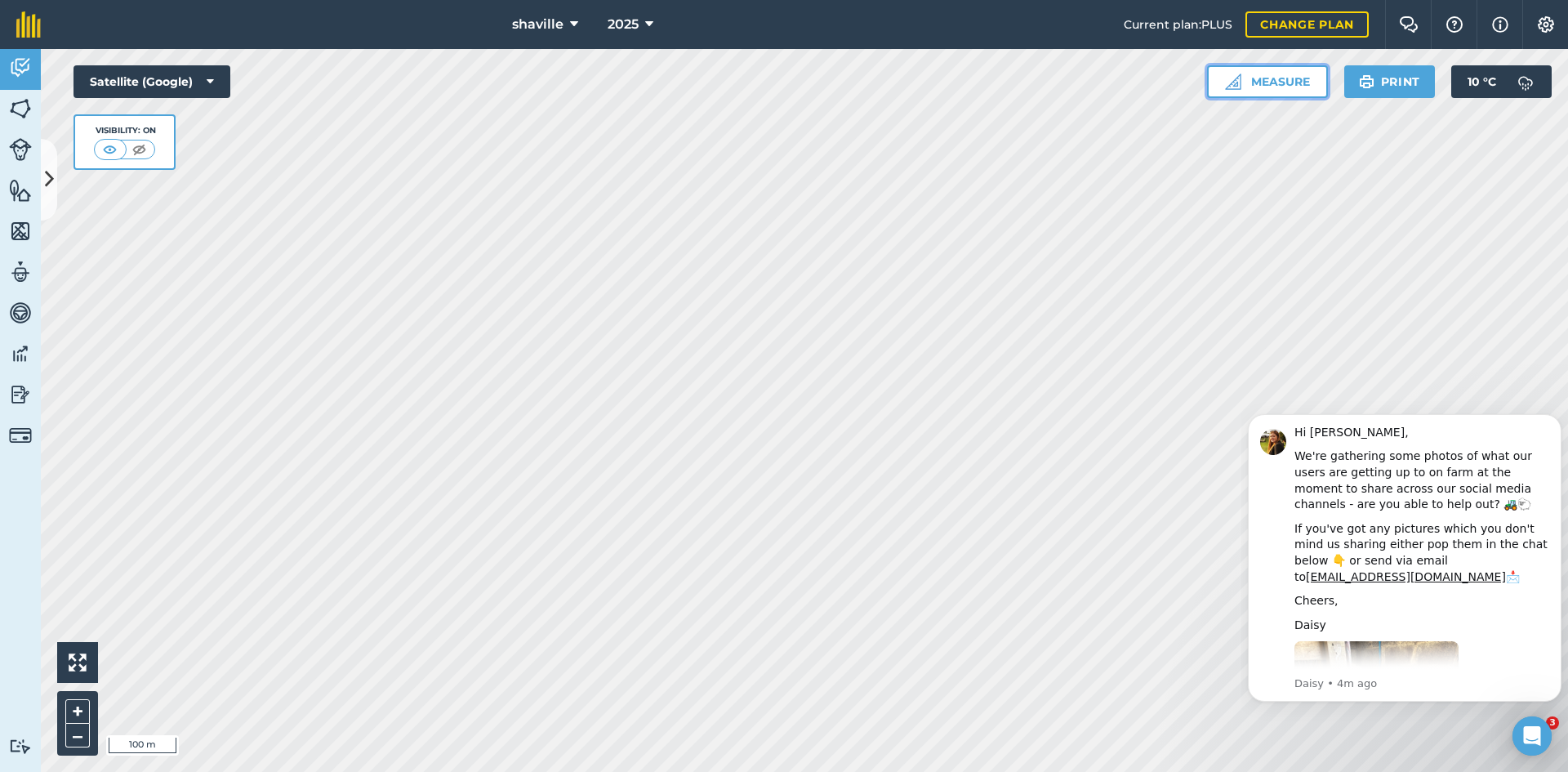
click at [1291, 88] on button "Measure" at bounding box center [1267, 81] width 121 height 33
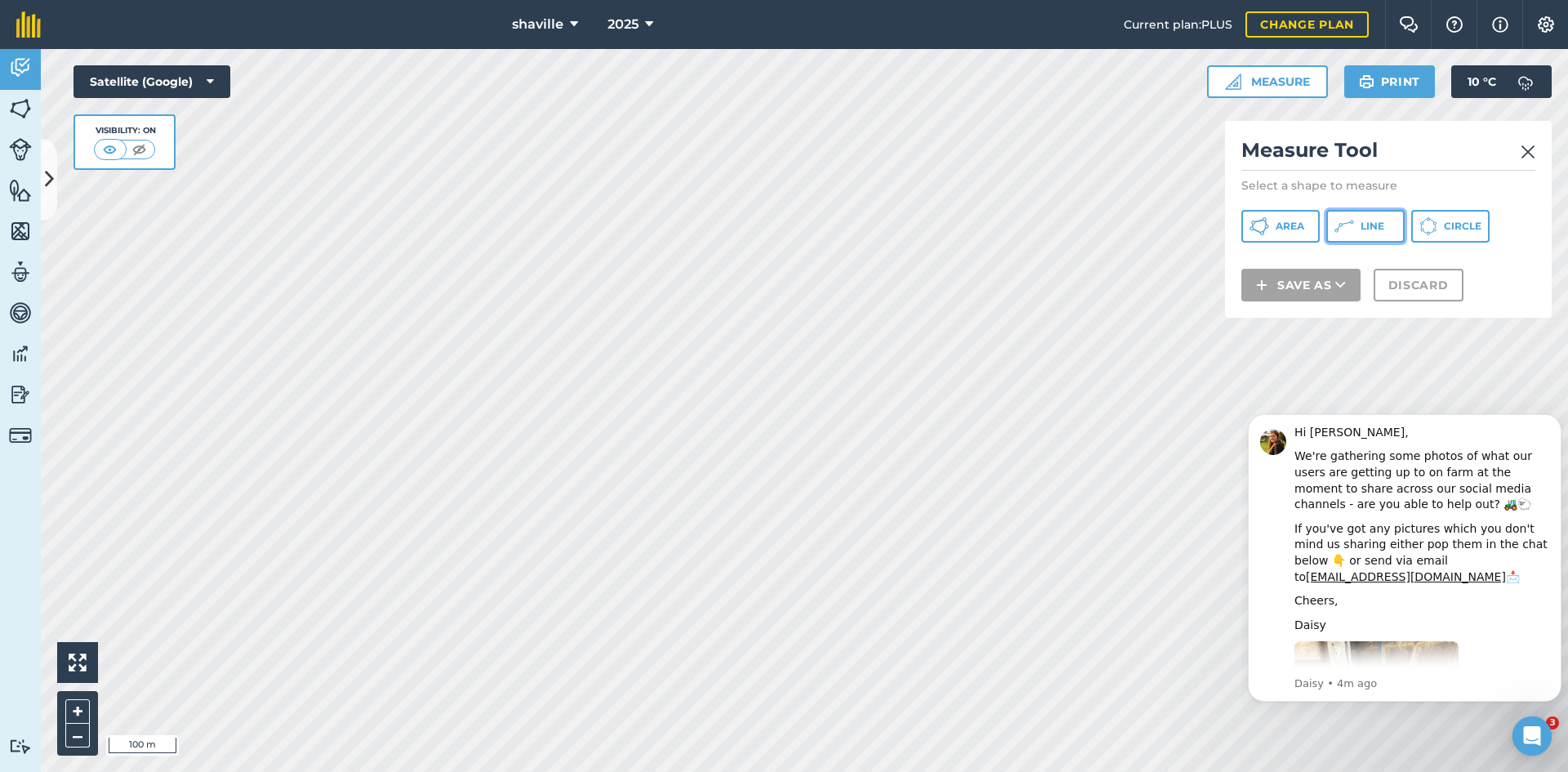
click at [1269, 221] on icon at bounding box center [1259, 225] width 19 height 19
click at [1524, 156] on img at bounding box center [1528, 152] width 15 height 19
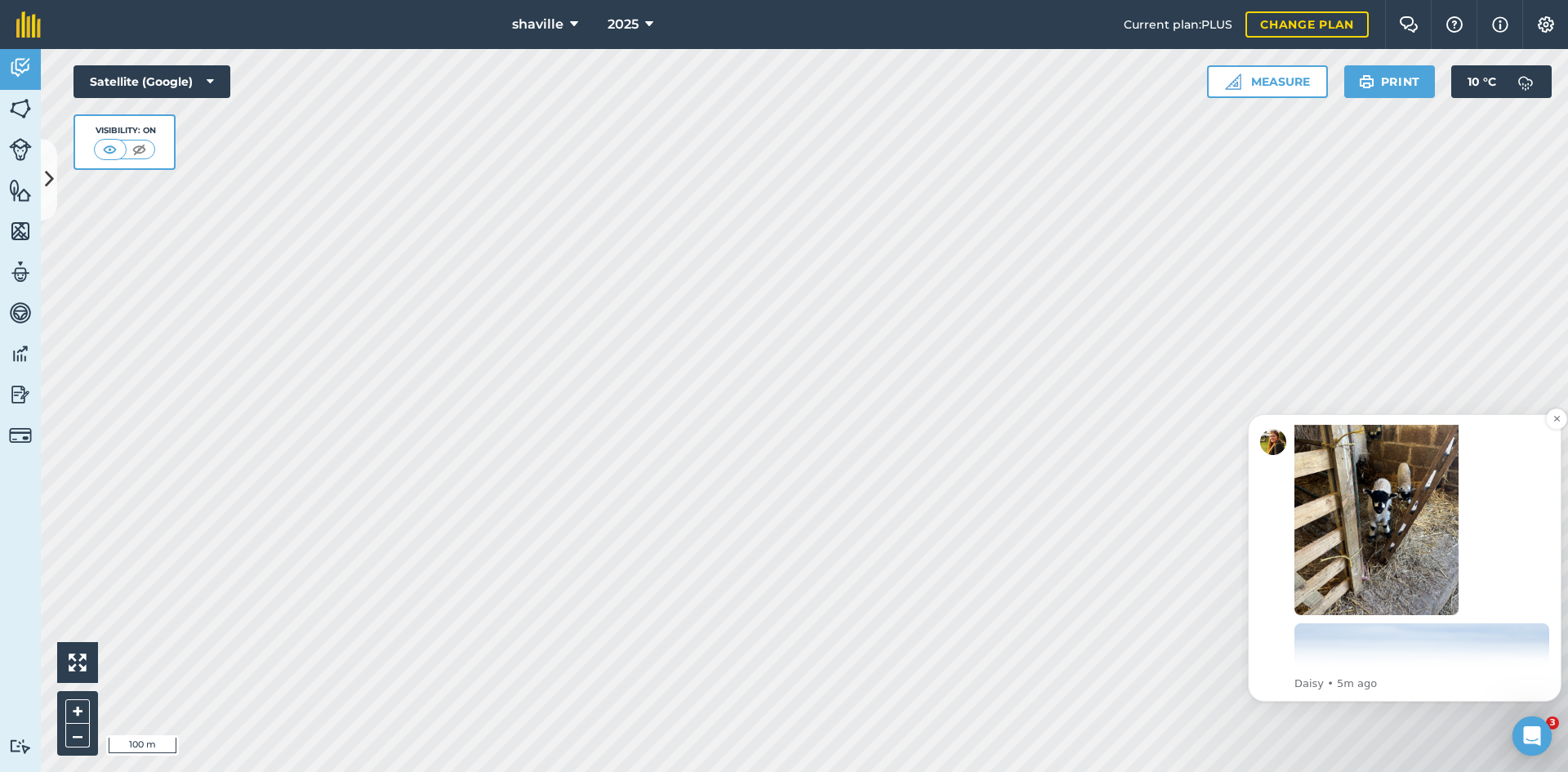
scroll to position [353, 0]
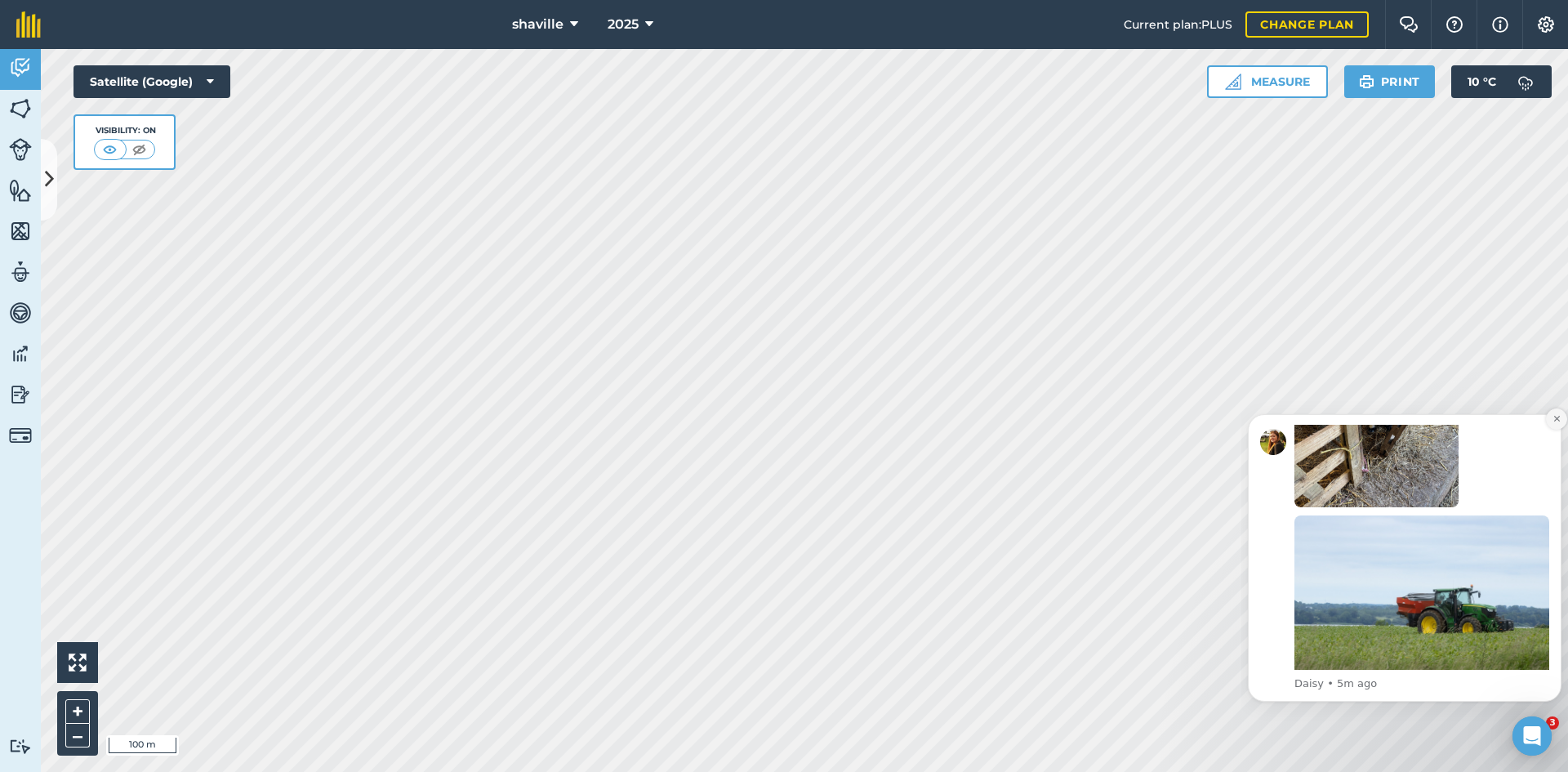
click at [1552, 416] on icon "Dismiss notification" at bounding box center [1556, 418] width 9 height 9
